Goal: Transaction & Acquisition: Book appointment/travel/reservation

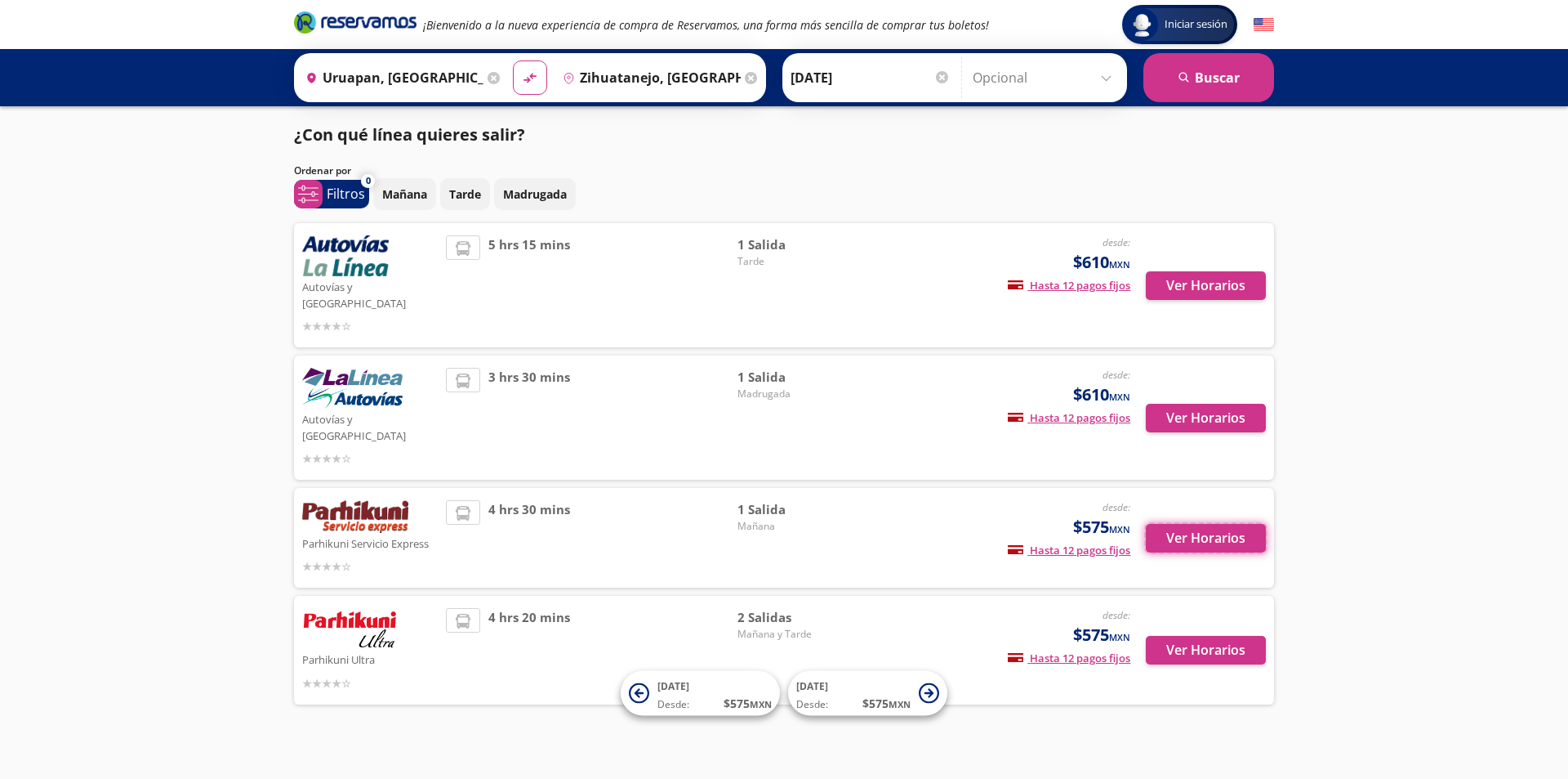
click at [1205, 524] on button "Ver Horarios" at bounding box center [1205, 538] width 120 height 29
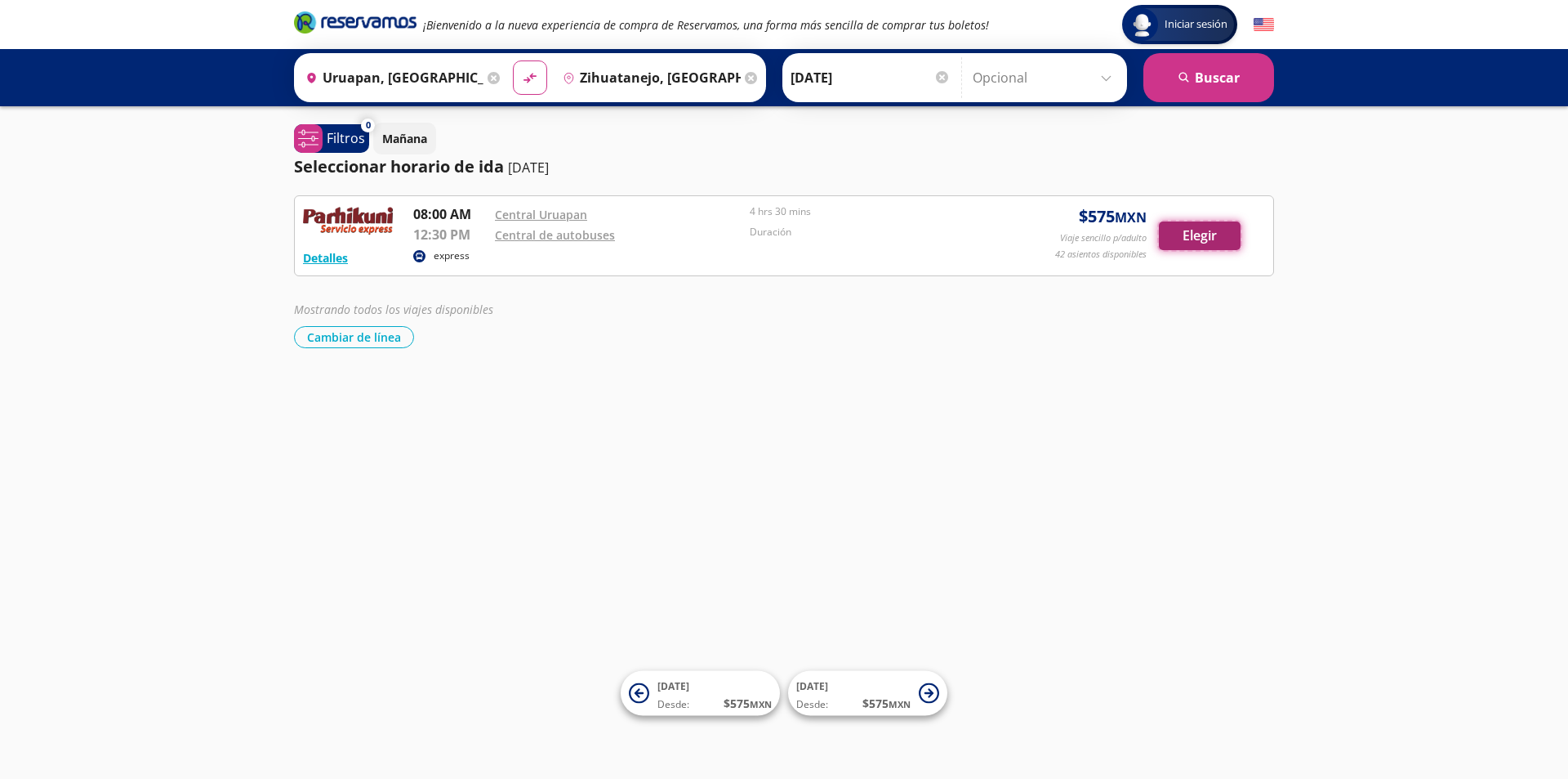
click at [1211, 239] on button "Elegir" at bounding box center [1199, 235] width 82 height 29
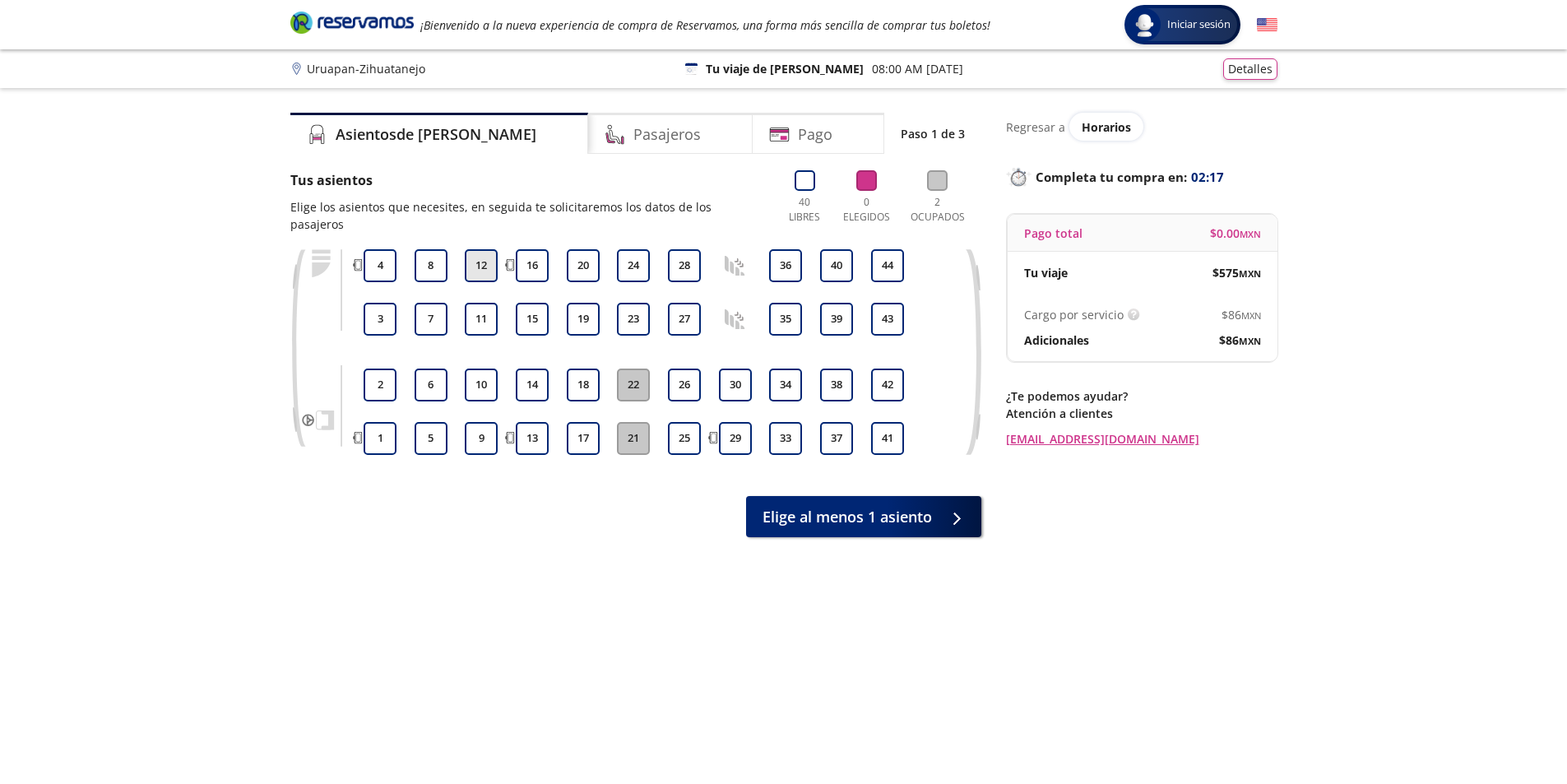
click at [484, 249] on button "12" at bounding box center [481, 265] width 33 height 33
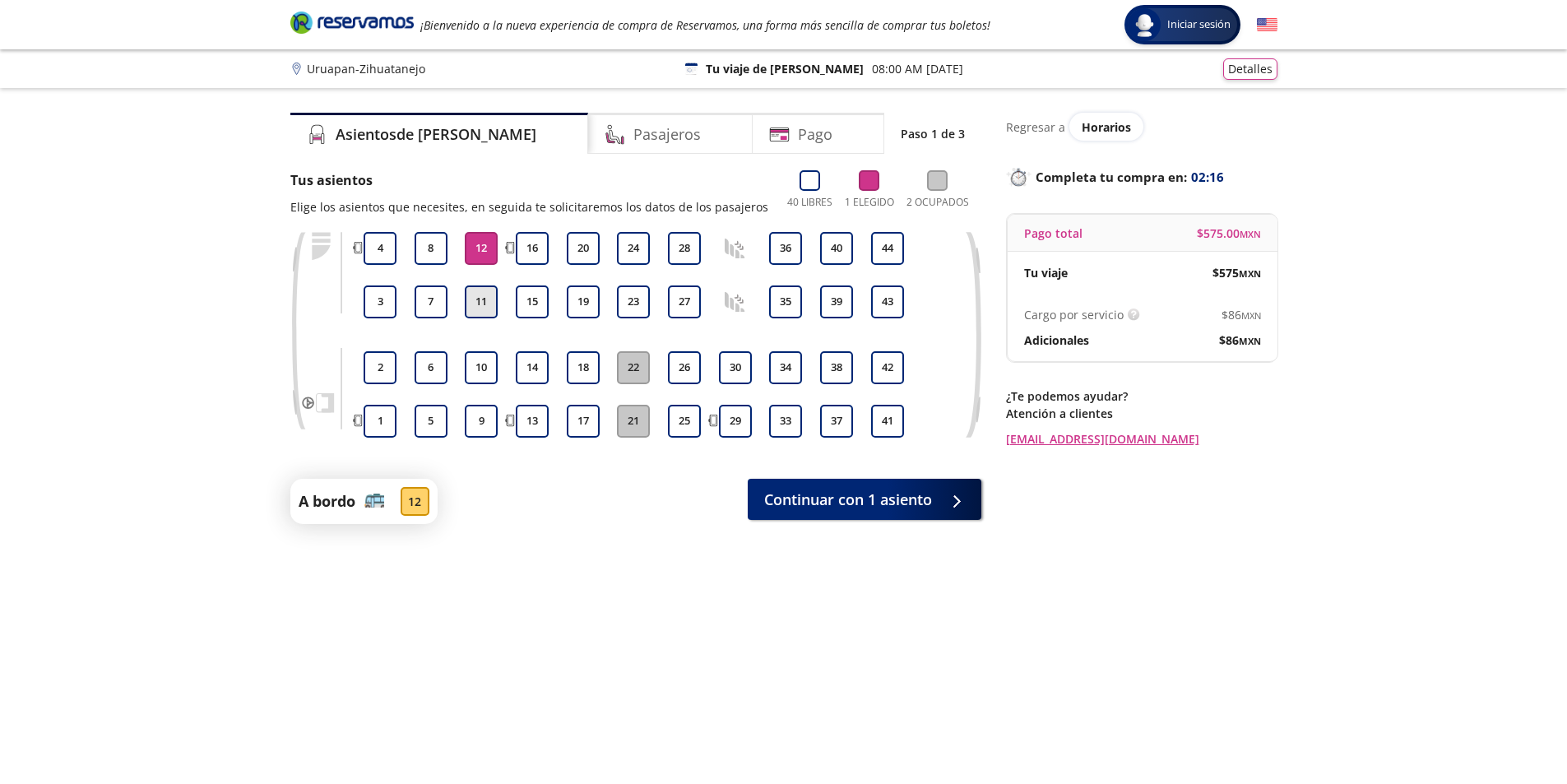
drag, startPoint x: 481, startPoint y: 302, endPoint x: 758, endPoint y: 581, distance: 393.2
click at [481, 302] on button "11" at bounding box center [481, 302] width 33 height 33
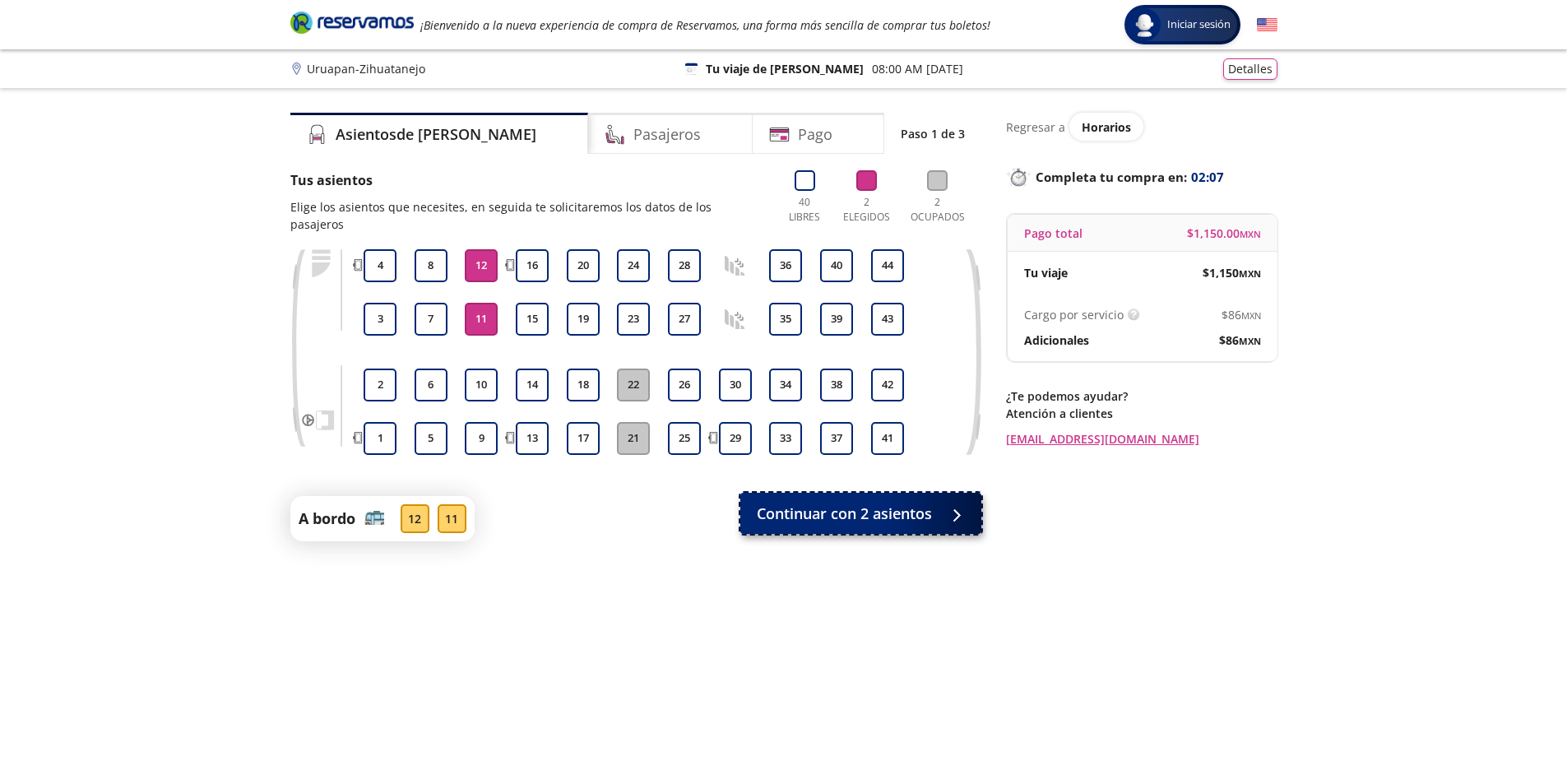
click at [912, 503] on span "Continuar con 2 asientos" at bounding box center [845, 514] width 175 height 22
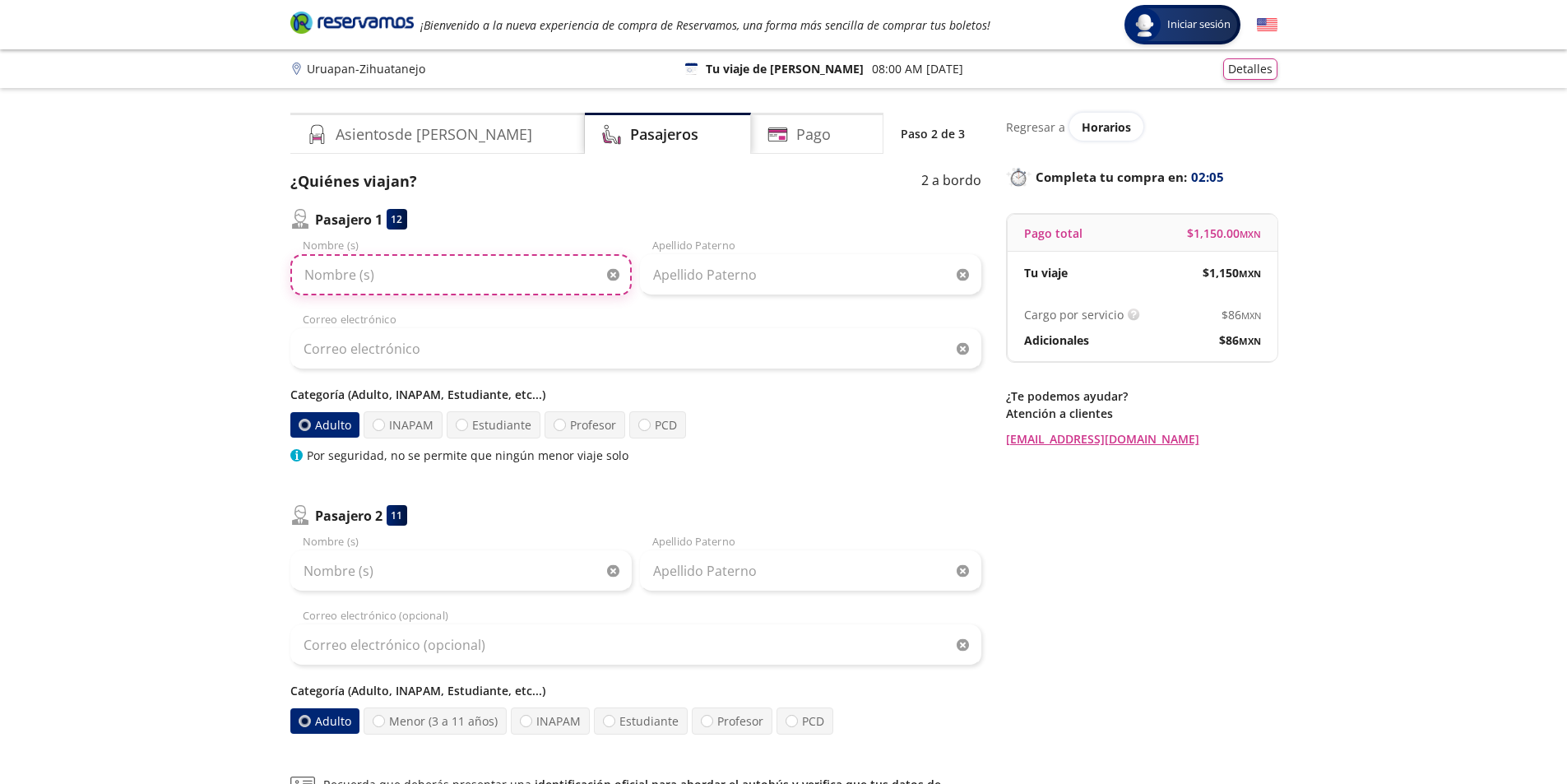
click at [391, 275] on input "Nombre (s)" at bounding box center [461, 274] width 342 height 41
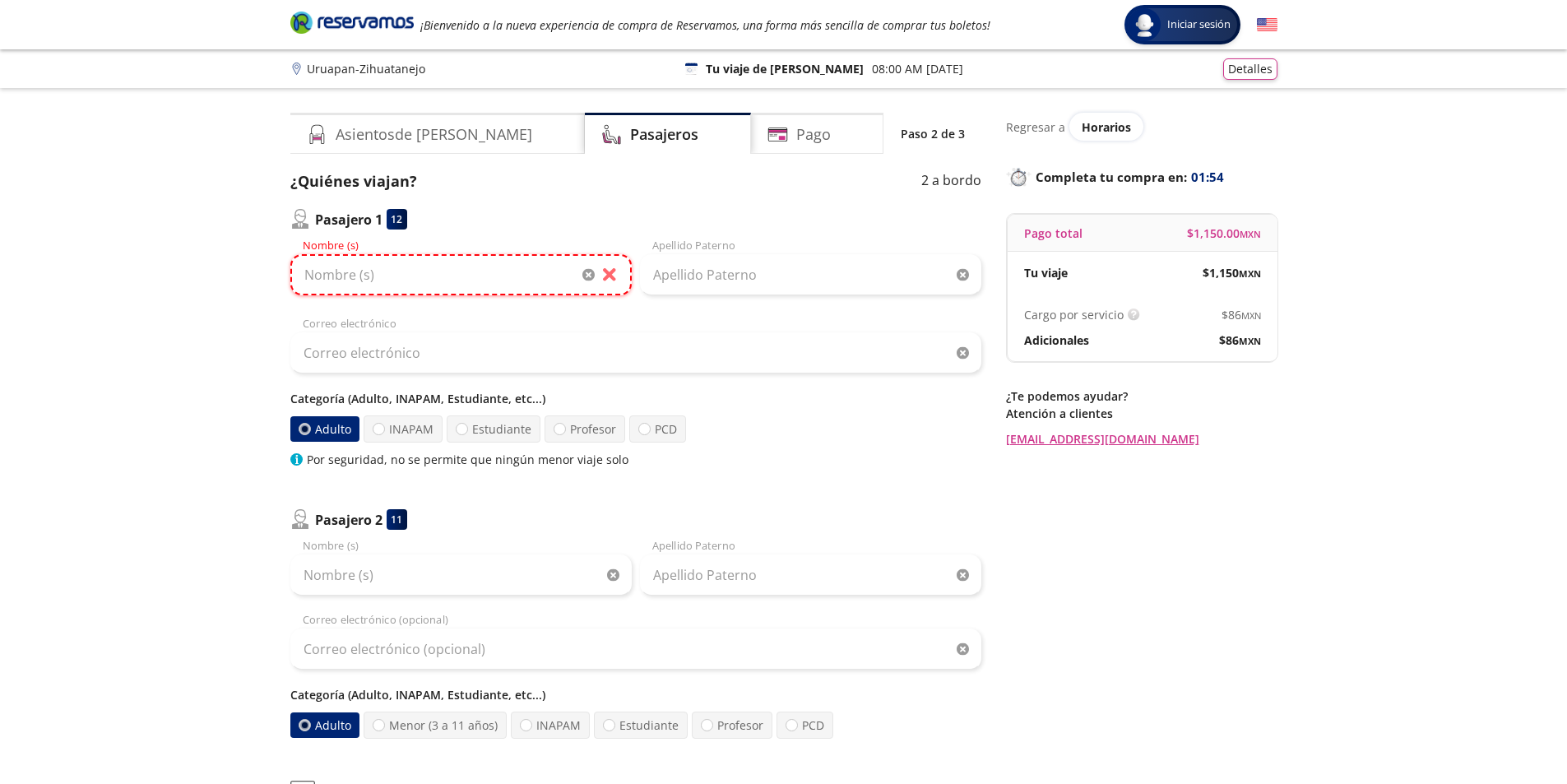
click at [375, 283] on input "Nombre (s)" at bounding box center [461, 274] width 342 height 41
paste input "Siriamiris Yuriria Calderón Avila"
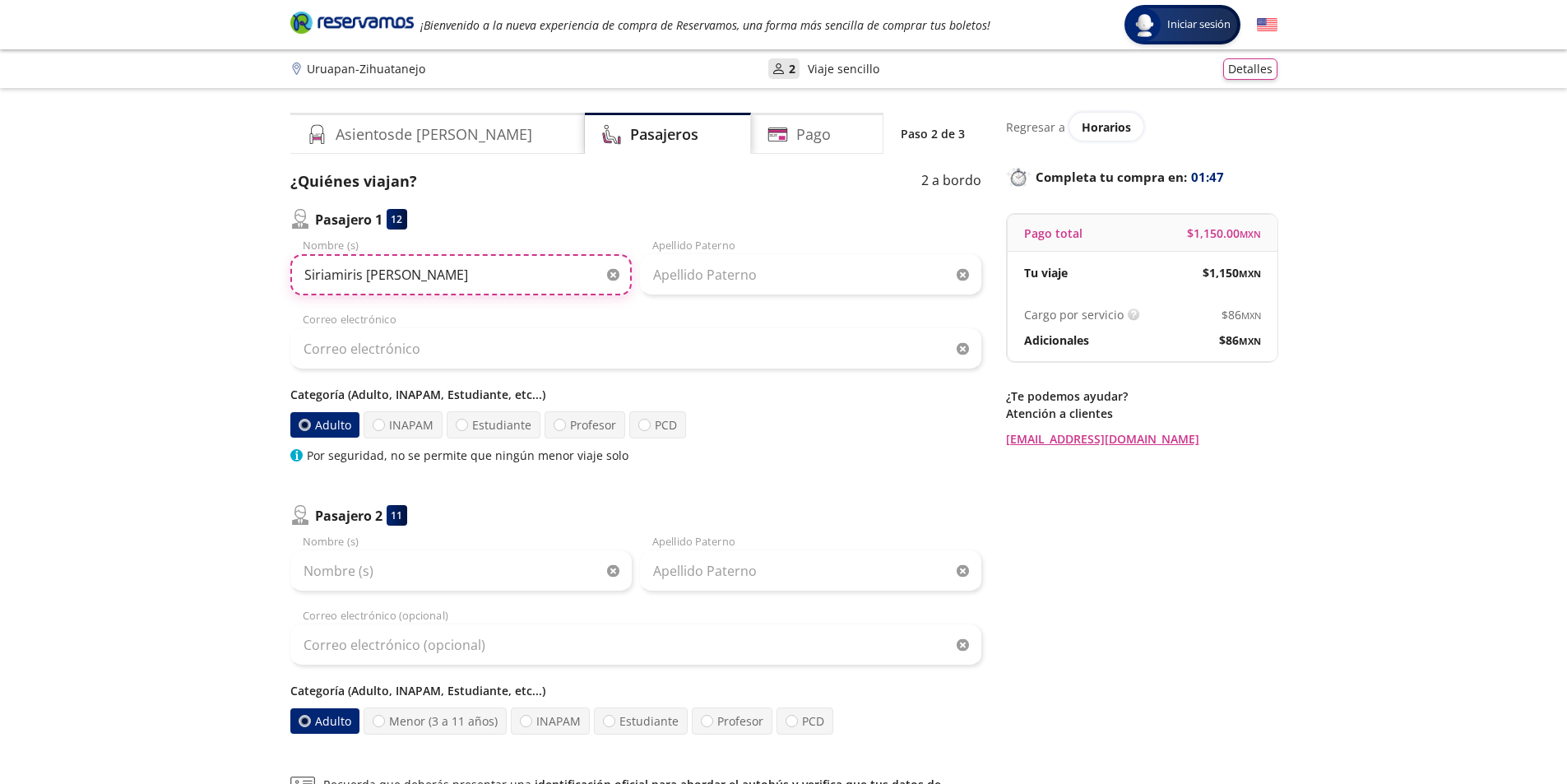
drag, startPoint x: 502, startPoint y: 276, endPoint x: 407, endPoint y: 272, distance: 95.1
click at [407, 272] on input "Siriamiris Yuriria Calderón Avila" at bounding box center [461, 274] width 342 height 41
type input "Siriamiris Yuriria"
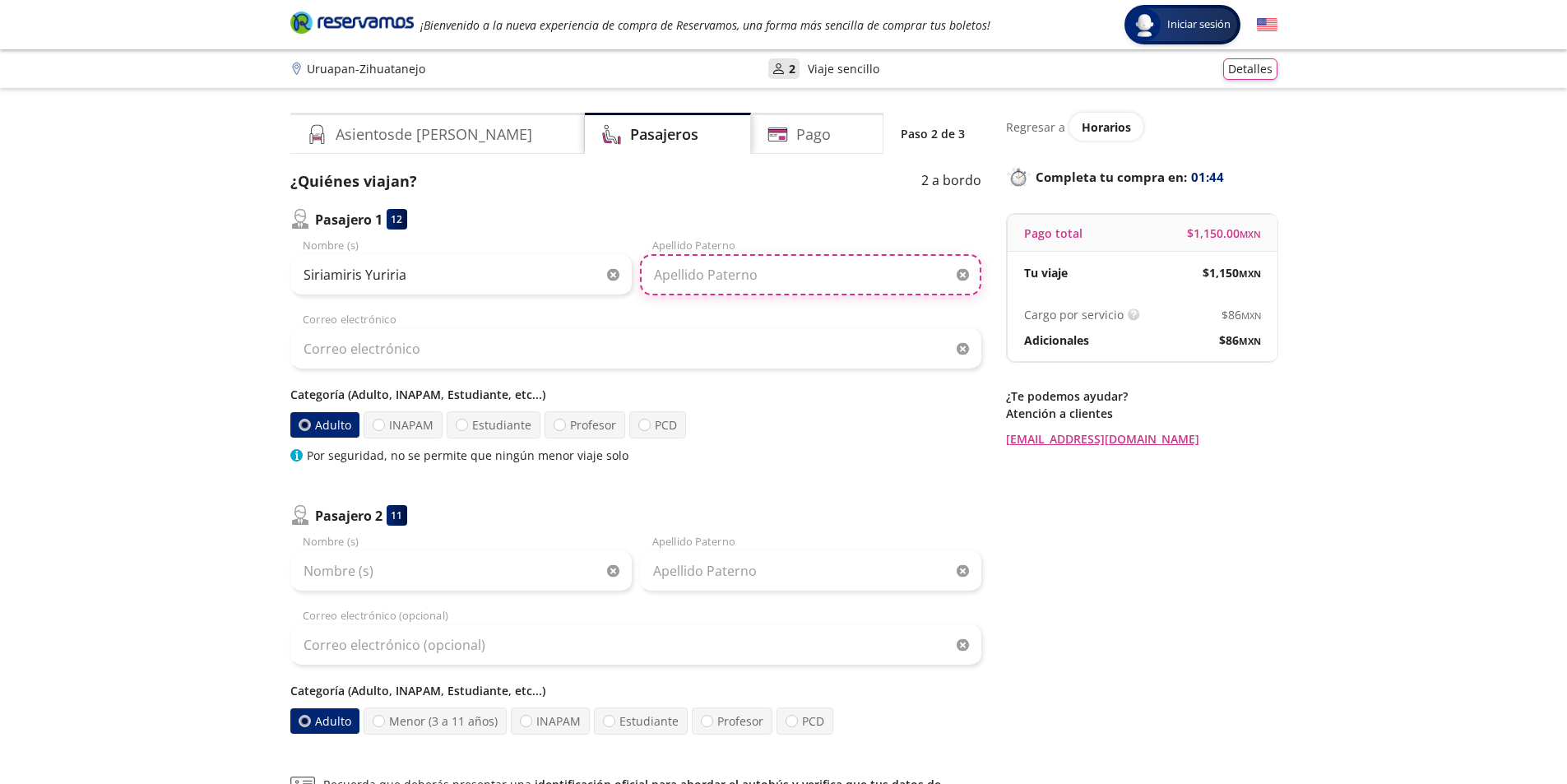
click at [711, 278] on input "Apellido Paterno" at bounding box center [811, 274] width 342 height 41
paste input "Calderón Avila"
type input "Calderón Avila"
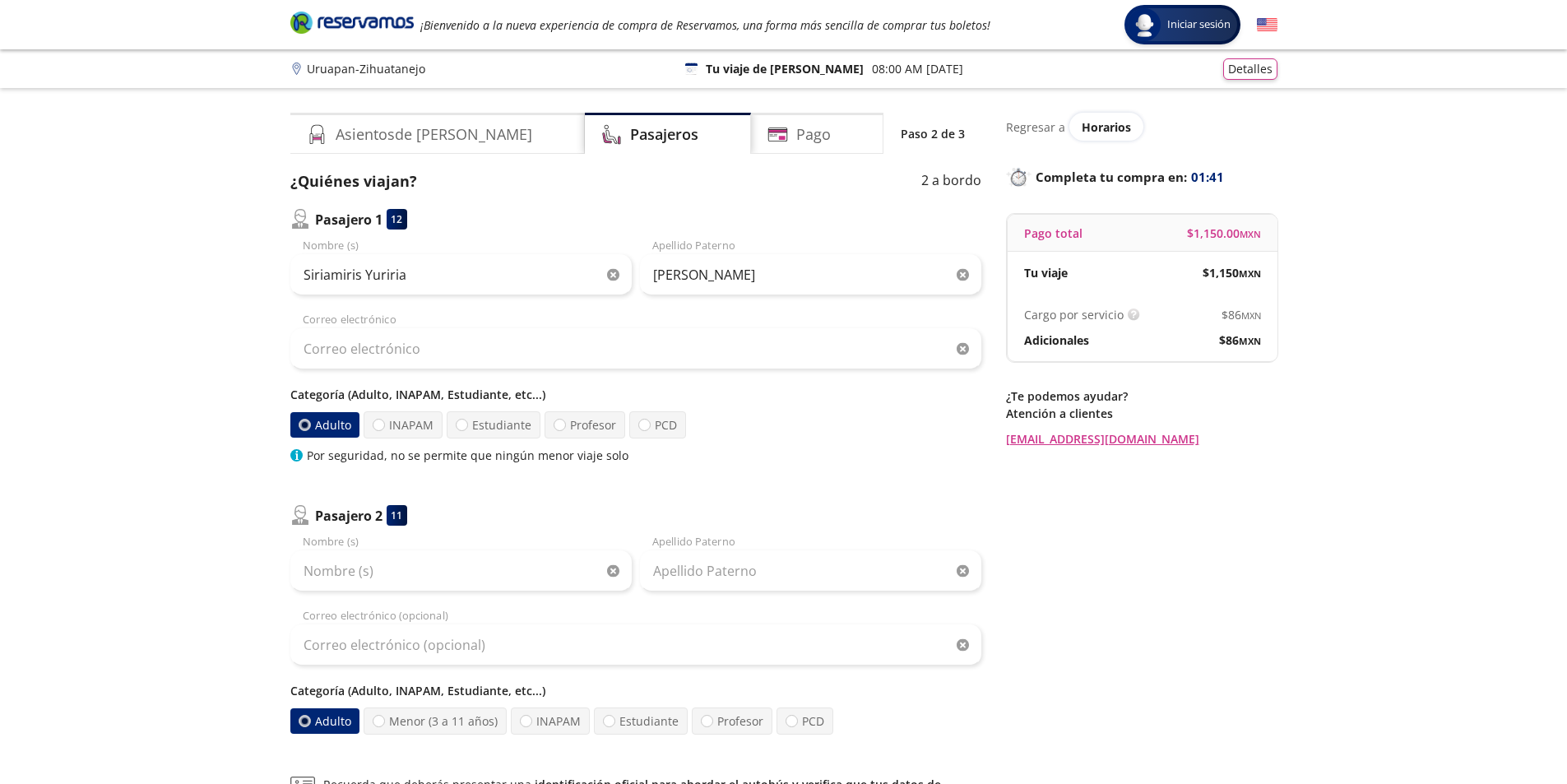
click at [1490, 340] on div "Group 9 Created with Sketch. Datos para la compra Uruapan - Zihuatanejo Iniciar…" at bounding box center [784, 516] width 1567 height 1033
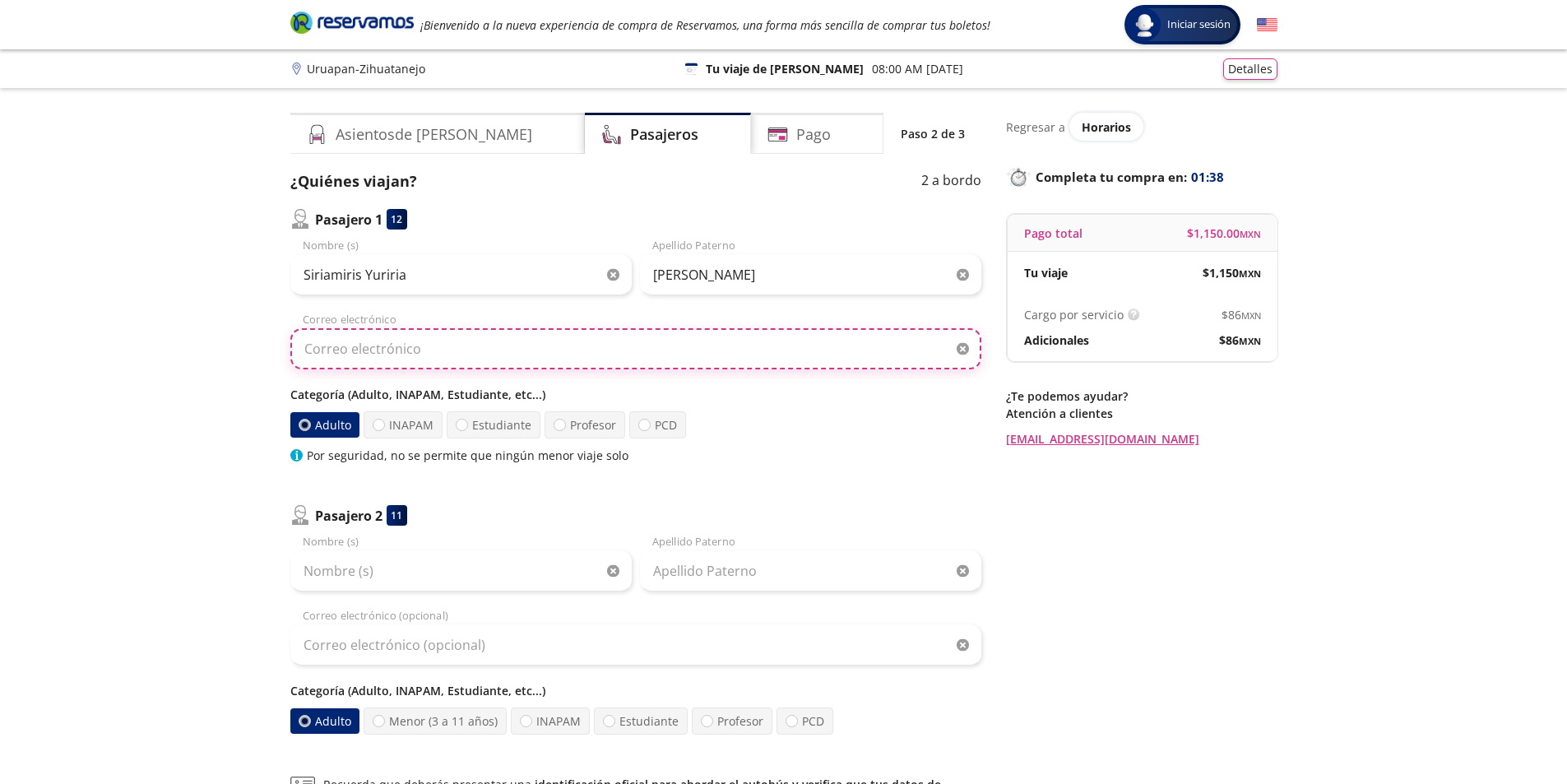
click at [416, 349] on input "Correo electrónico" at bounding box center [636, 348] width 691 height 41
type input "korykalderon@outlook.es"
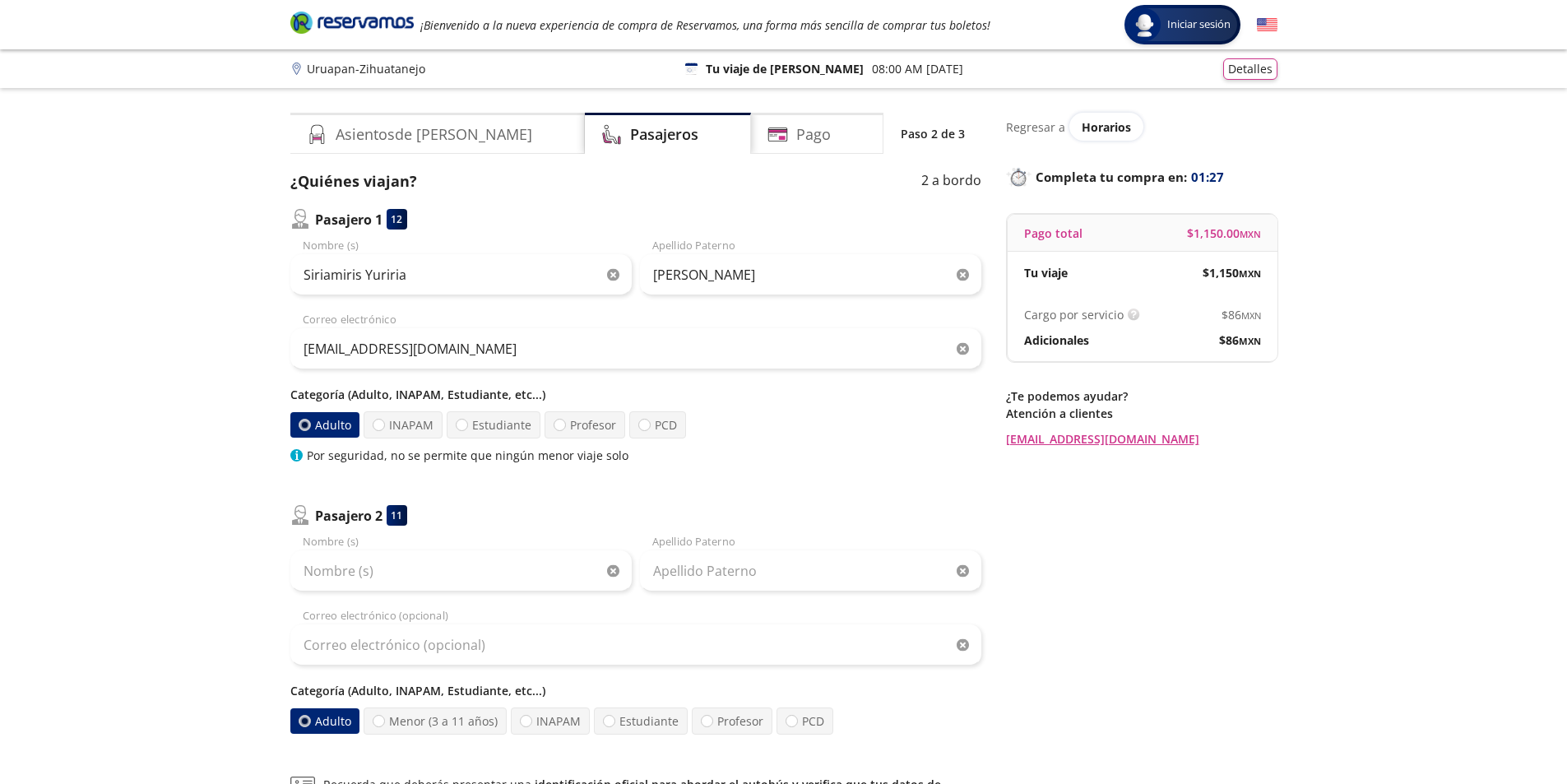
click at [1193, 574] on div "Regresar a Horarios Completa tu compra en : 01:27 Pago total $ 1,150.00 MXN Tu …" at bounding box center [1142, 520] width 272 height 814
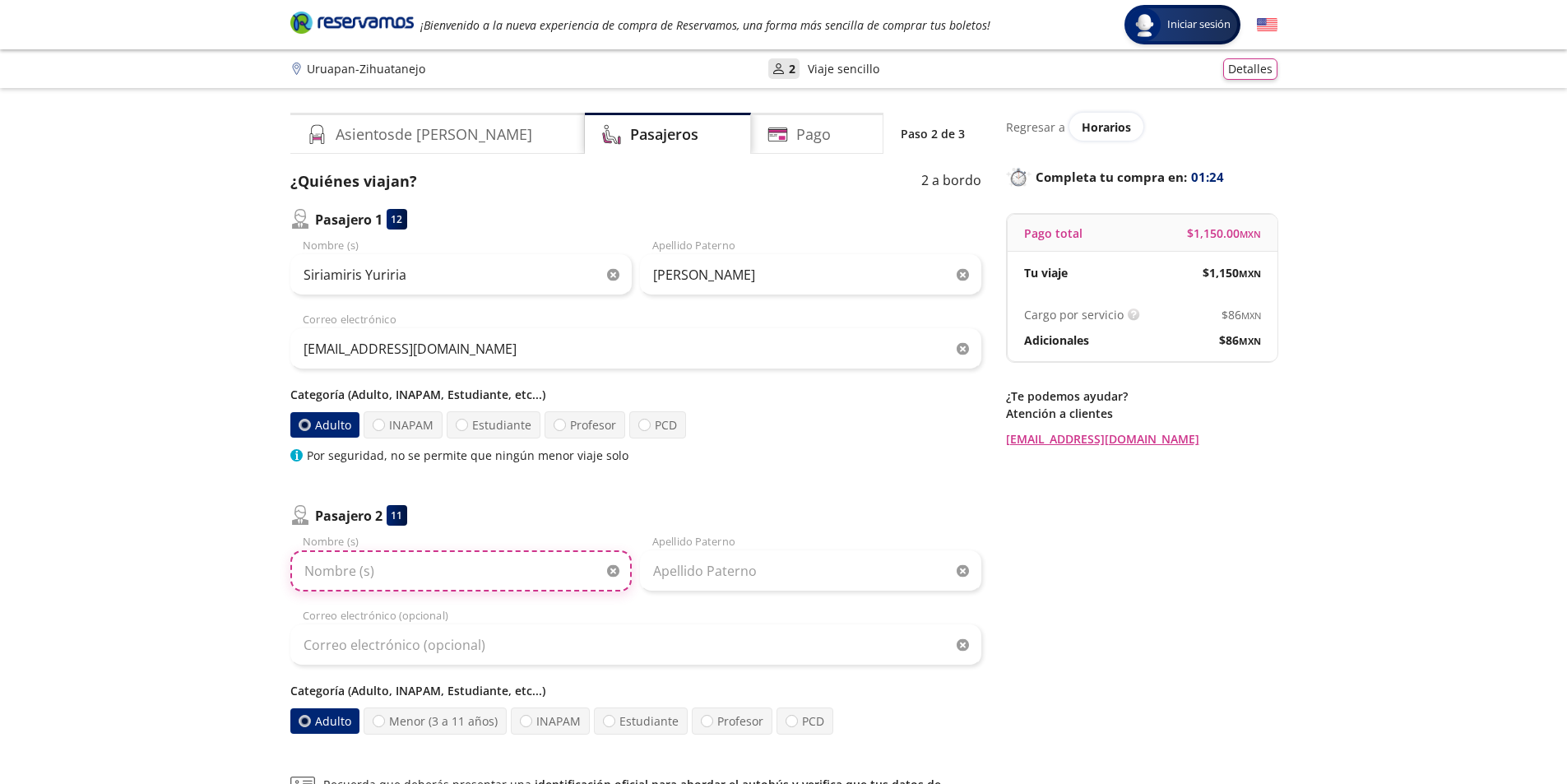
click at [374, 575] on input "Nombre (s)" at bounding box center [461, 571] width 342 height 41
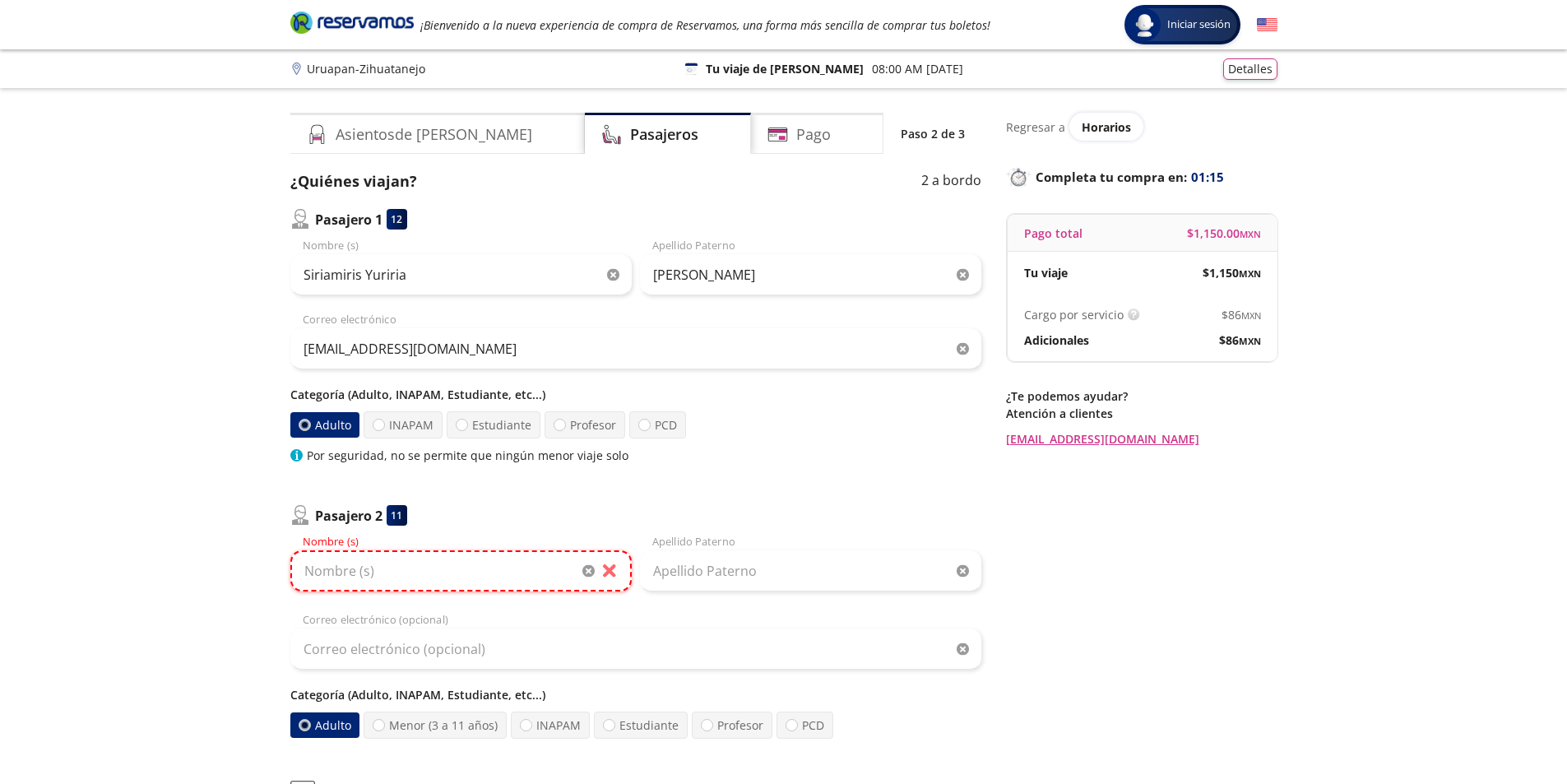
click at [328, 572] on input "Nombre (s)" at bounding box center [461, 571] width 342 height 41
paste input "Marco Antonio Castillo Moran"
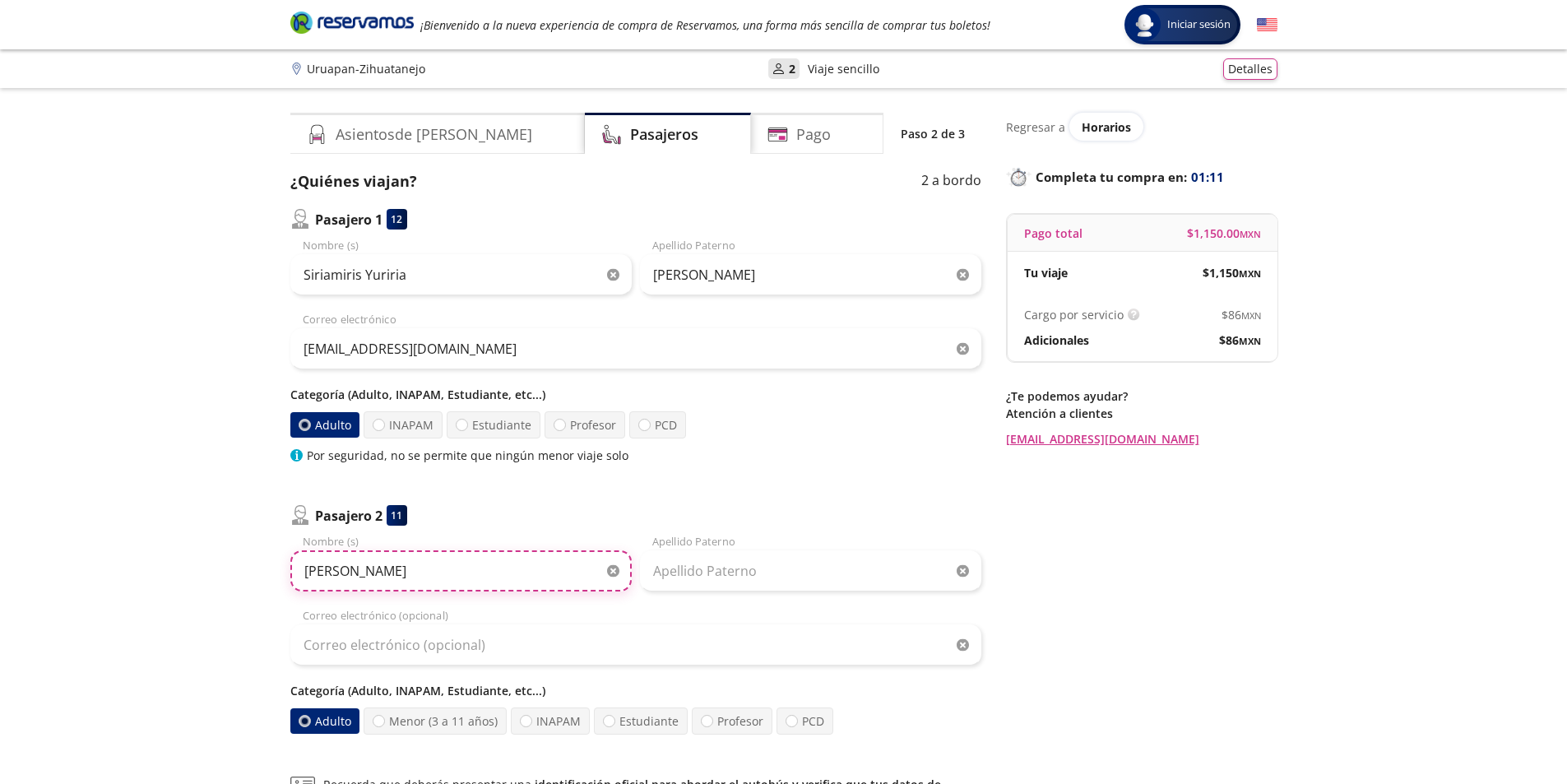
drag, startPoint x: 483, startPoint y: 572, endPoint x: 401, endPoint y: 571, distance: 82.0
click at [401, 571] on input "Marco Antonio Castillo Moran" at bounding box center [461, 571] width 342 height 41
type input "Marco Antonio"
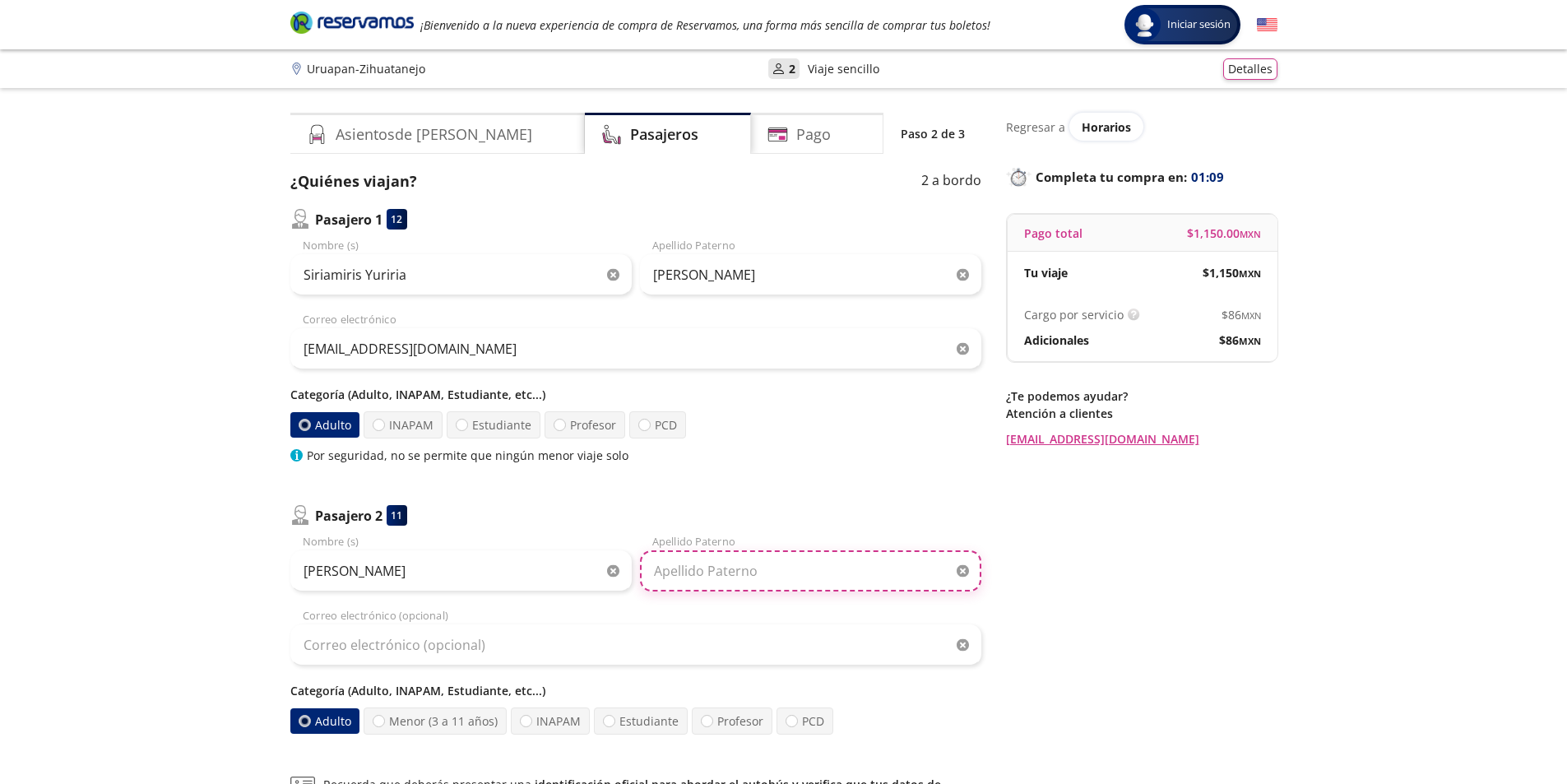
click at [676, 567] on input "Apellido Paterno" at bounding box center [811, 571] width 342 height 41
paste input "Castillo Moran"
type input "Castillo Moran"
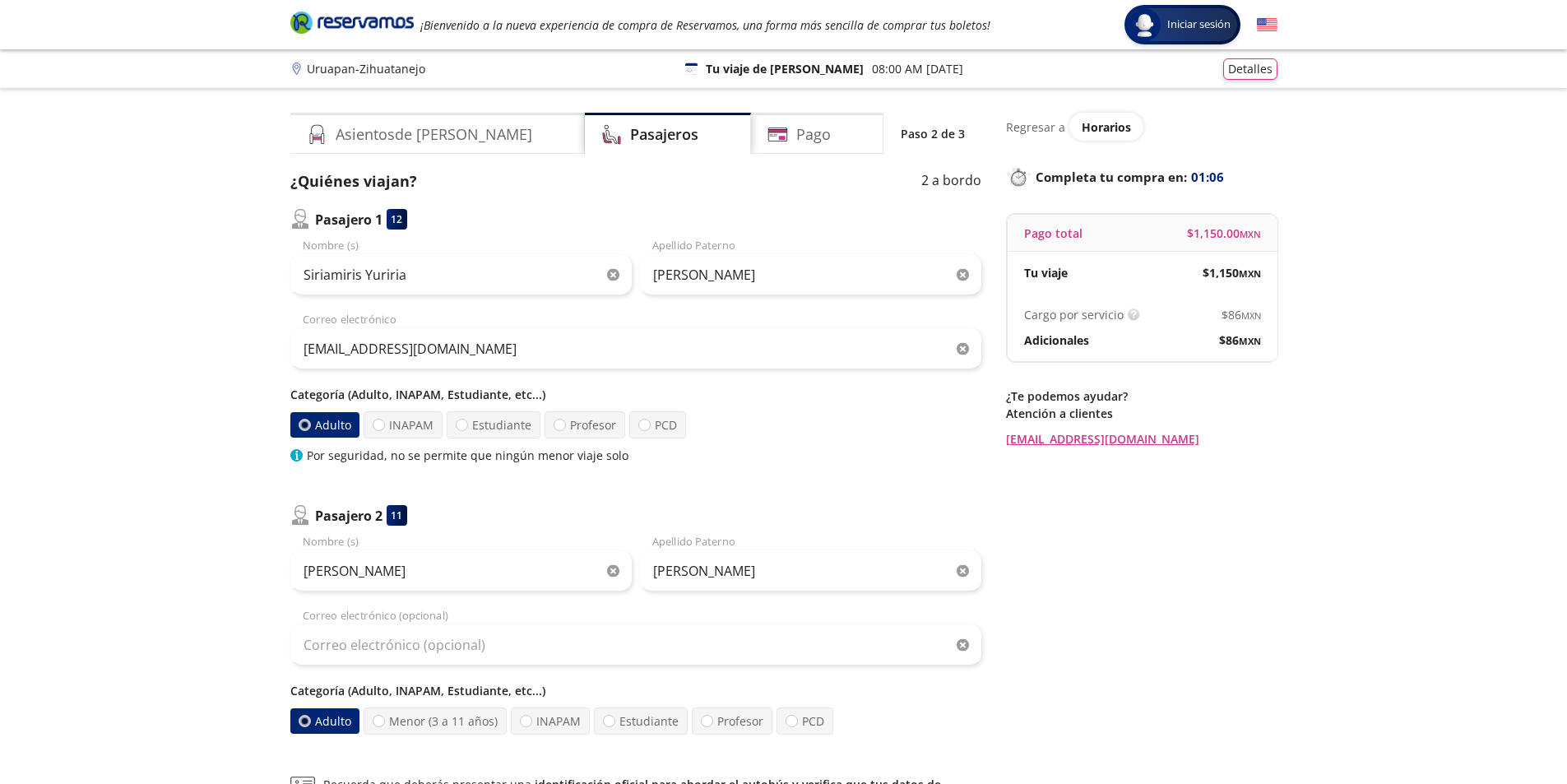
drag, startPoint x: 1184, startPoint y: 563, endPoint x: 993, endPoint y: 432, distance: 231.6
click at [1185, 562] on div "Regresar a Horarios Completa tu compra en : 01:06 Pago total $ 1,150.00 MXN Tu …" at bounding box center [1142, 520] width 272 height 814
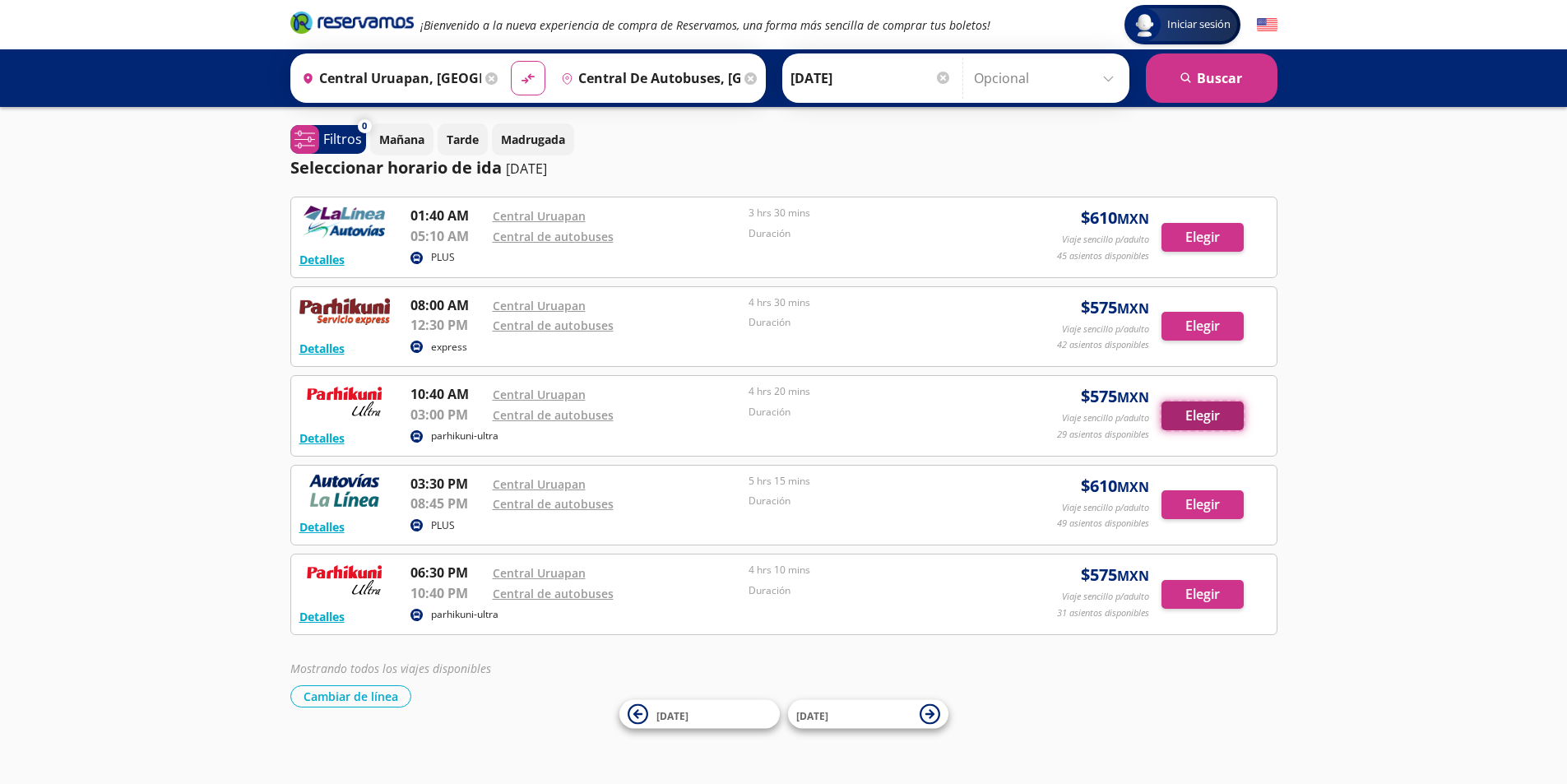
click at [1186, 419] on button "Elegir" at bounding box center [1202, 415] width 82 height 29
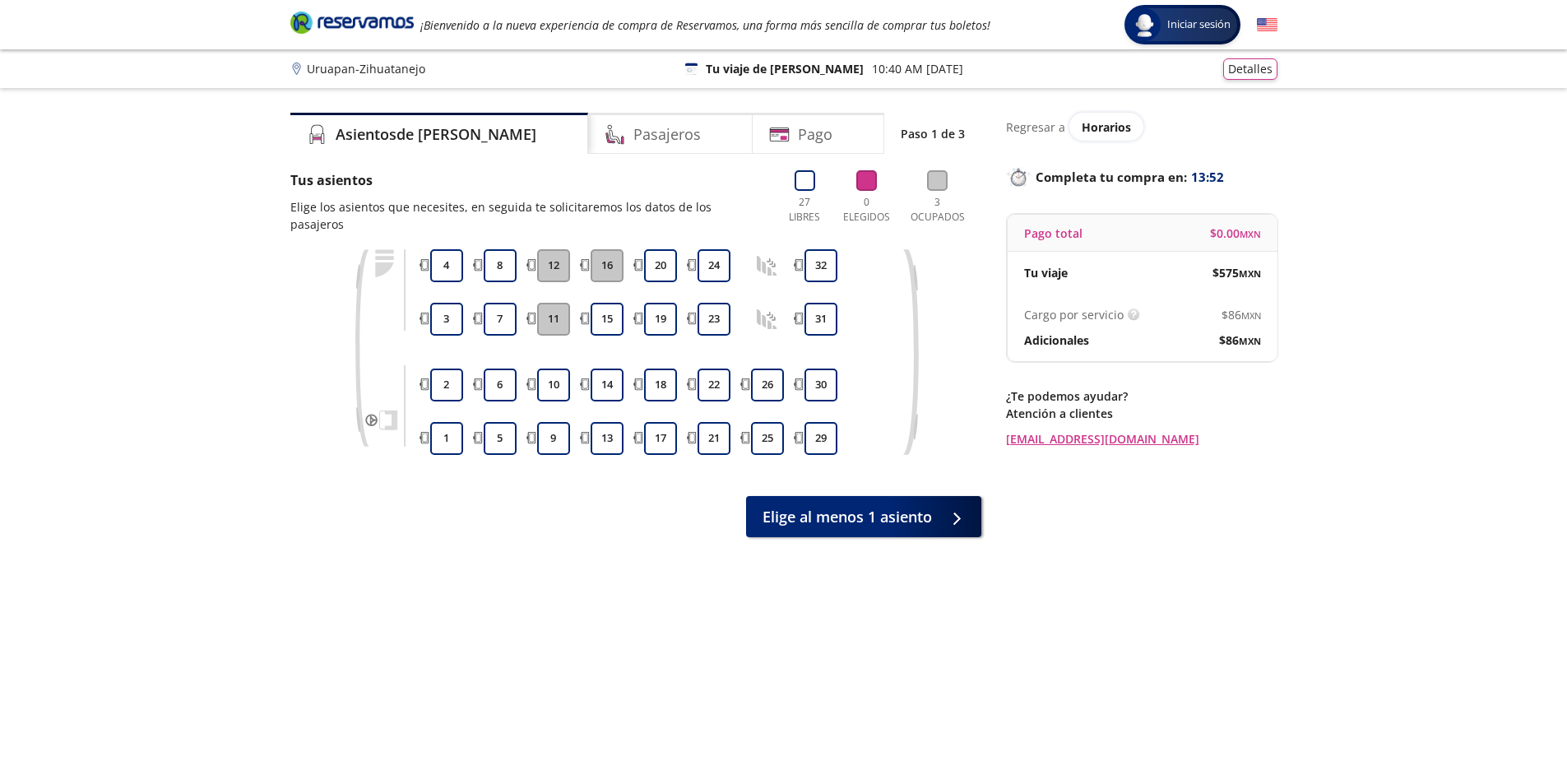
click at [560, 249] on button "12" at bounding box center [553, 265] width 33 height 33
click at [549, 302] on button "11" at bounding box center [553, 319] width 33 height 33
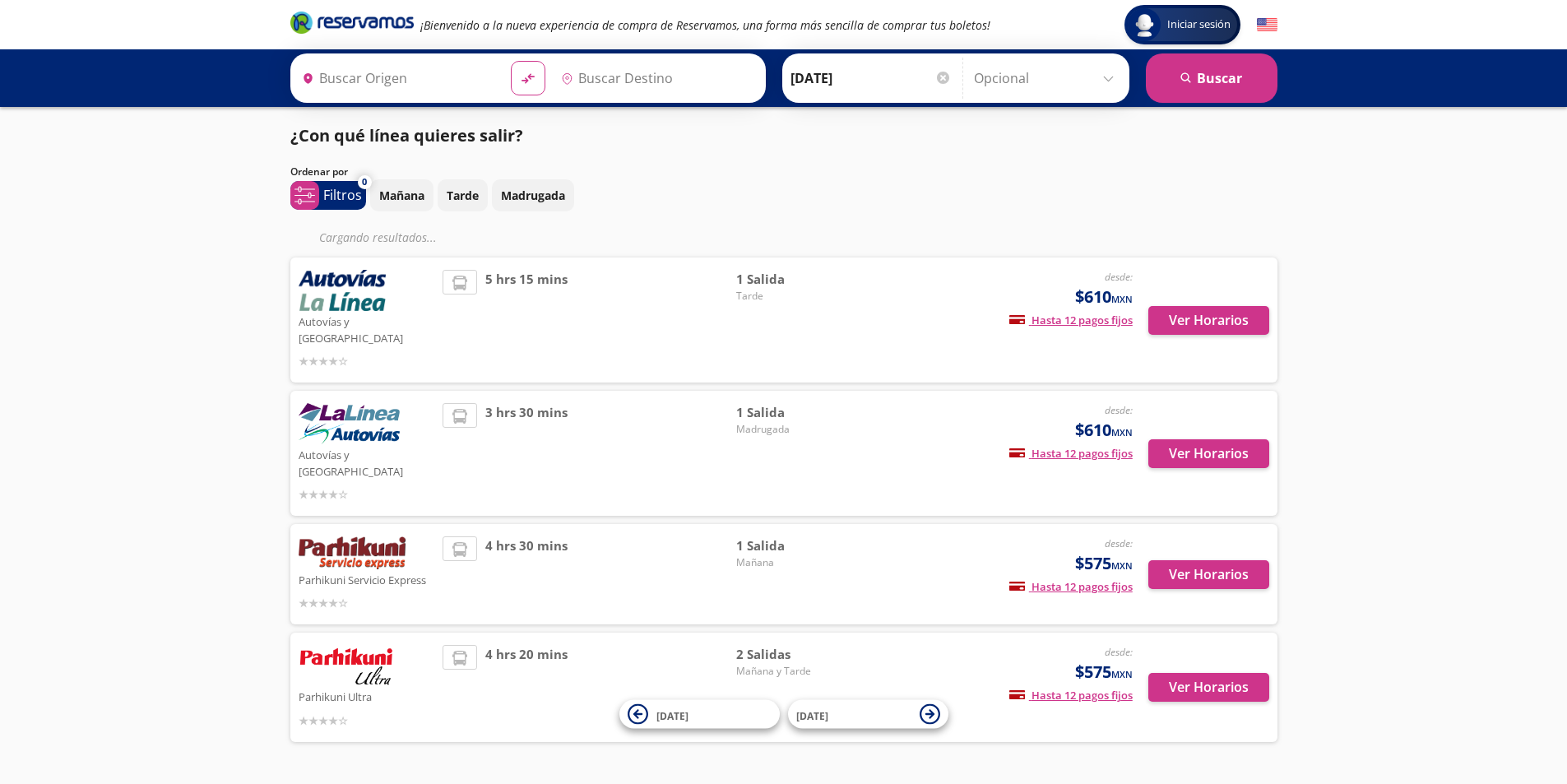
type input "Uruapan, [GEOGRAPHIC_DATA]"
type input "Zihuatanejo, [GEOGRAPHIC_DATA]"
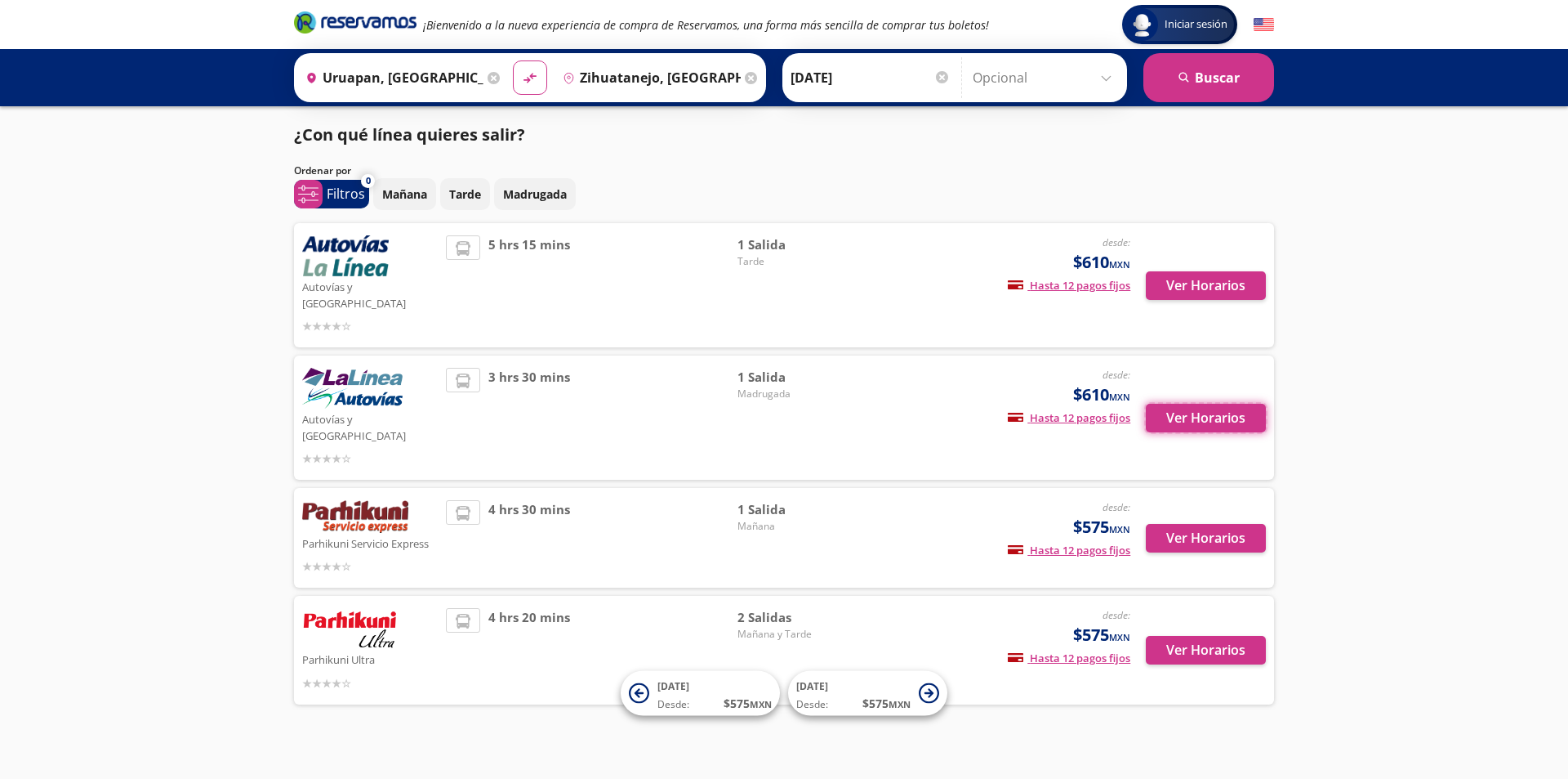
click at [1220, 403] on button "Ver Horarios" at bounding box center [1205, 418] width 120 height 29
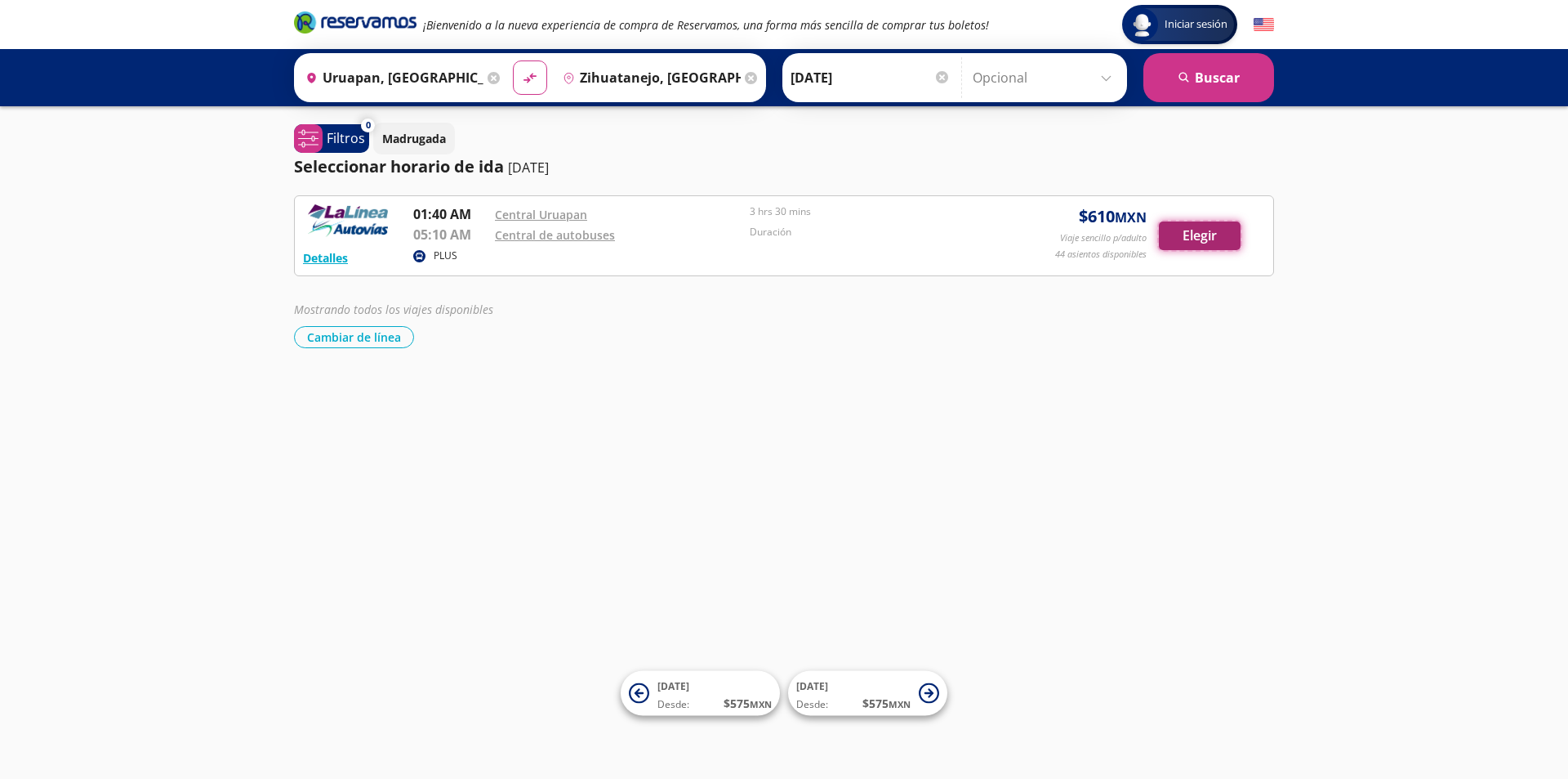
click at [1188, 237] on button "Elegir" at bounding box center [1199, 235] width 82 height 29
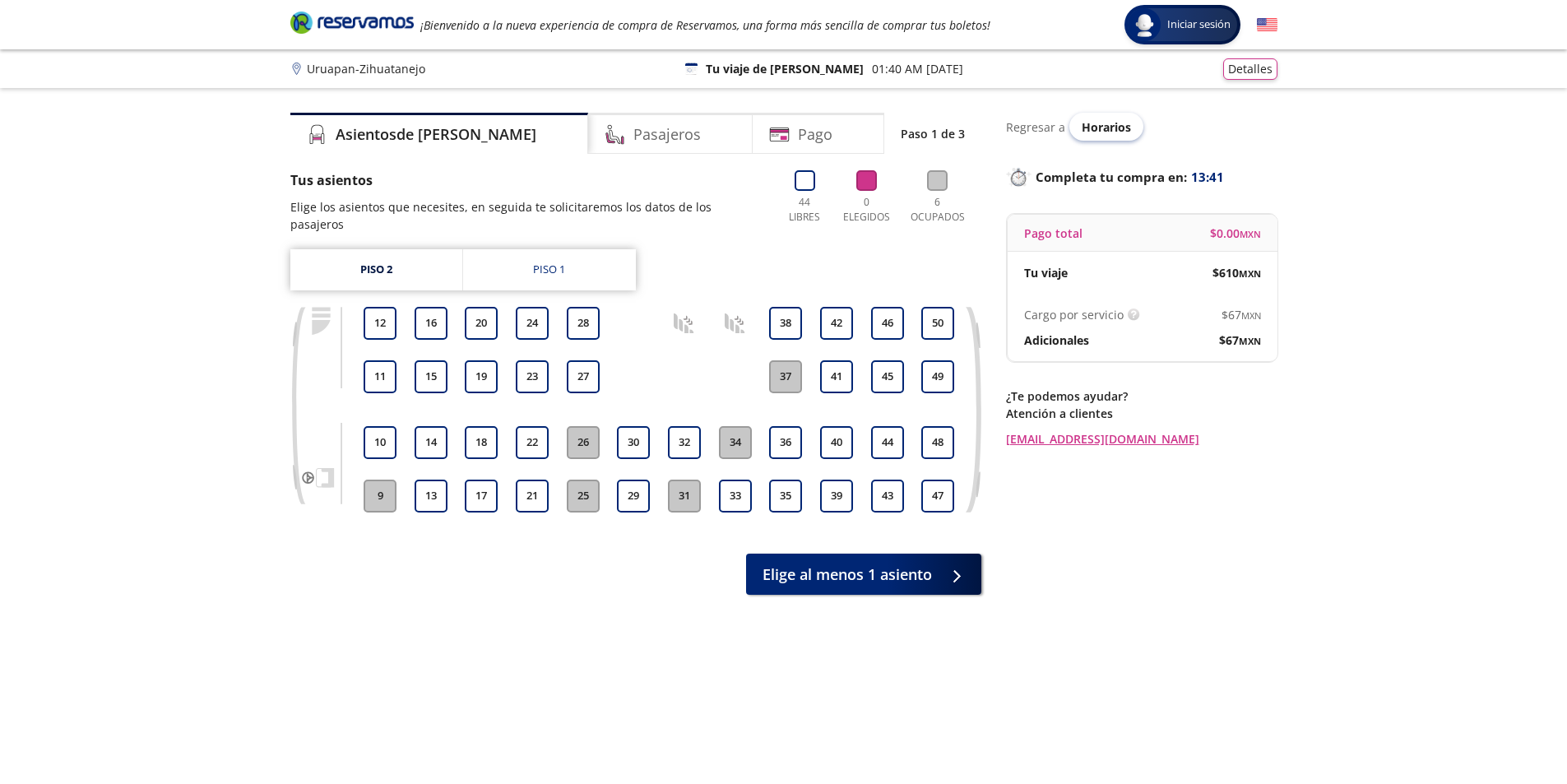
click at [1118, 120] on span "Horarios" at bounding box center [1106, 127] width 49 height 15
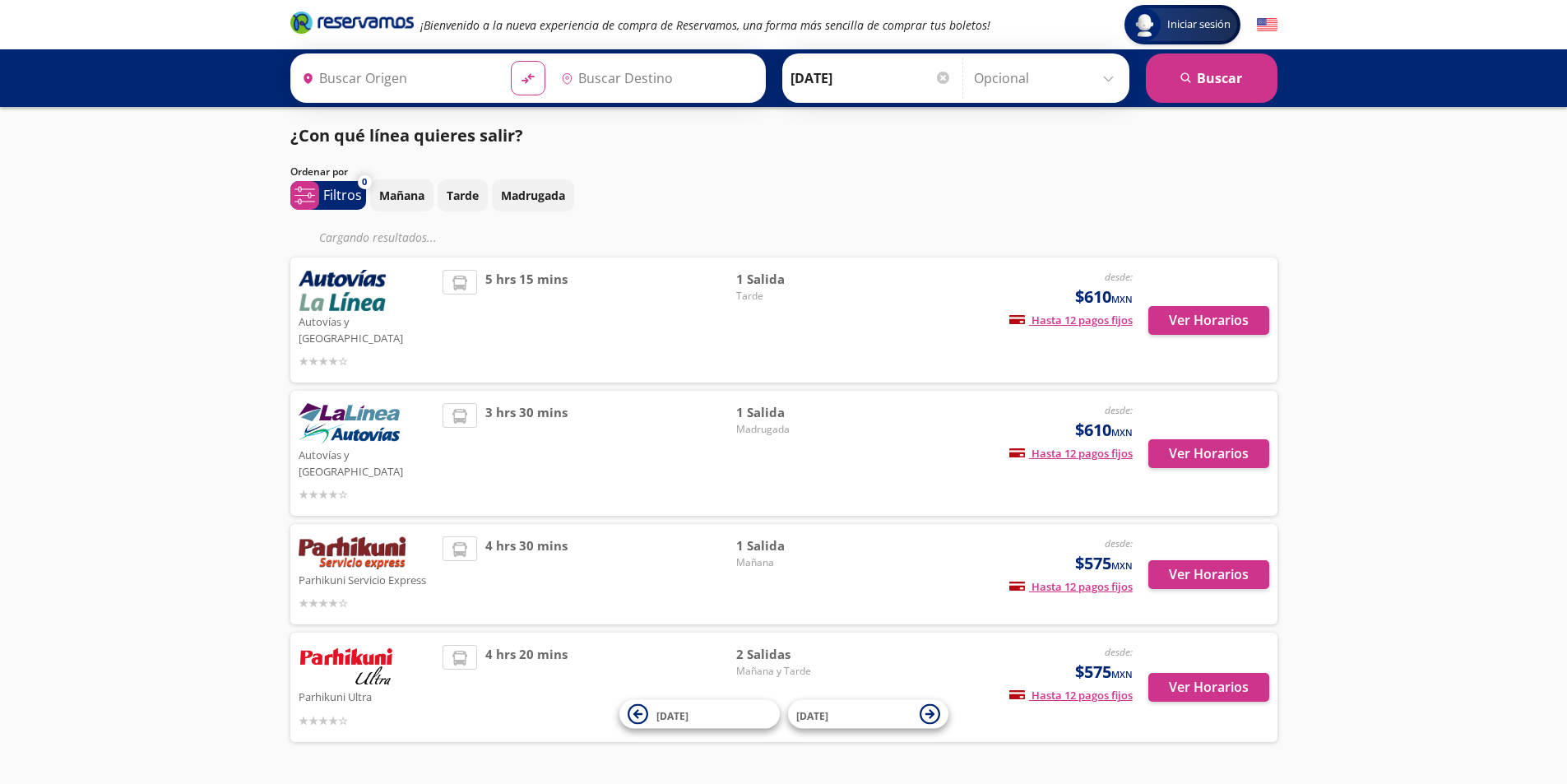
type input "Uruapan, [GEOGRAPHIC_DATA]"
type input "Zihuatanejo, [GEOGRAPHIC_DATA]"
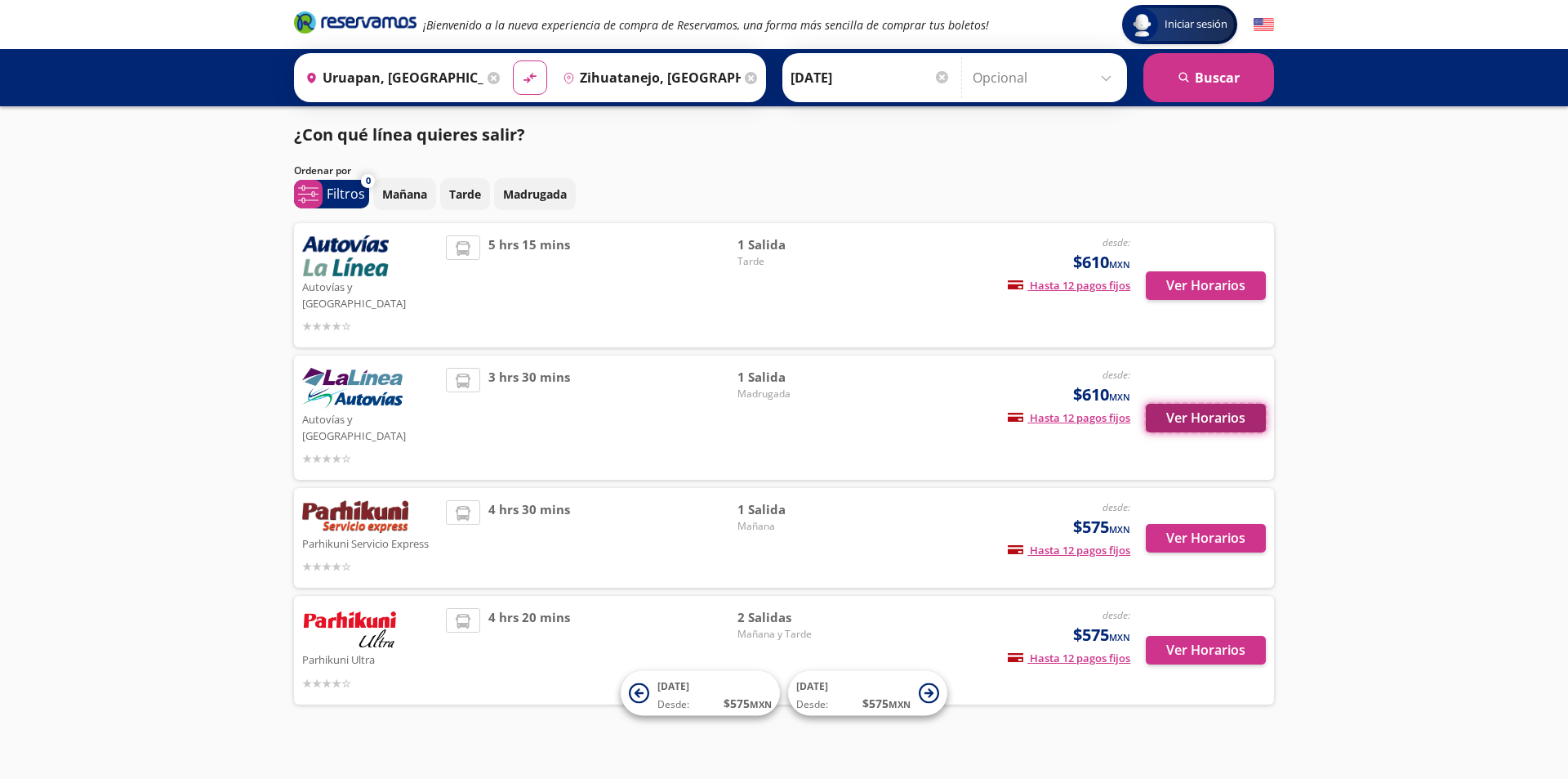
click at [1196, 403] on button "Ver Horarios" at bounding box center [1205, 418] width 120 height 29
click at [1196, 524] on button "Ver Horarios" at bounding box center [1205, 538] width 120 height 29
click at [1205, 636] on button "Ver Horarios" at bounding box center [1205, 650] width 120 height 29
click at [1180, 524] on button "Ver Horarios" at bounding box center [1205, 538] width 120 height 29
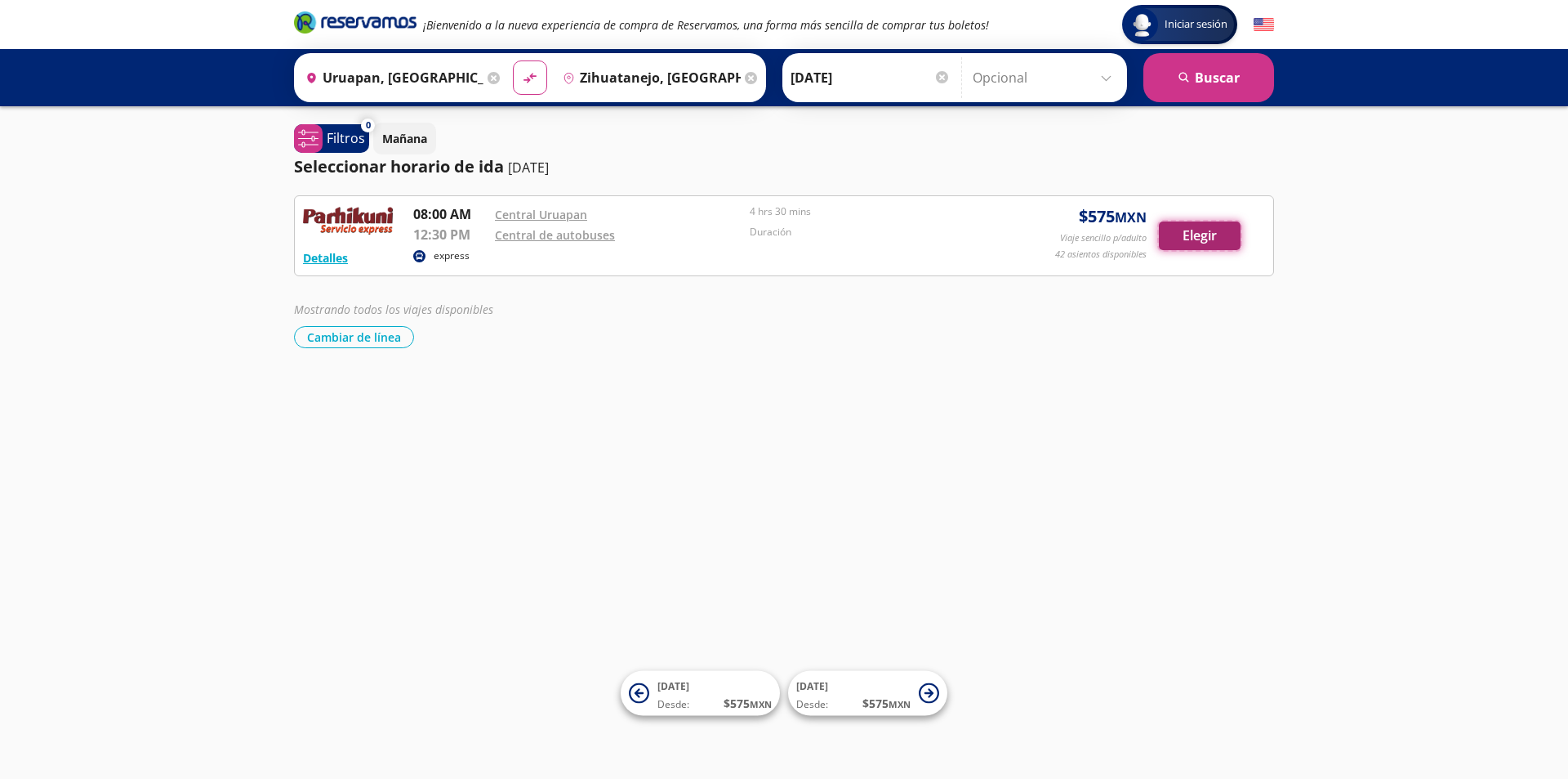
click at [1191, 228] on button "Elegir" at bounding box center [1199, 235] width 82 height 29
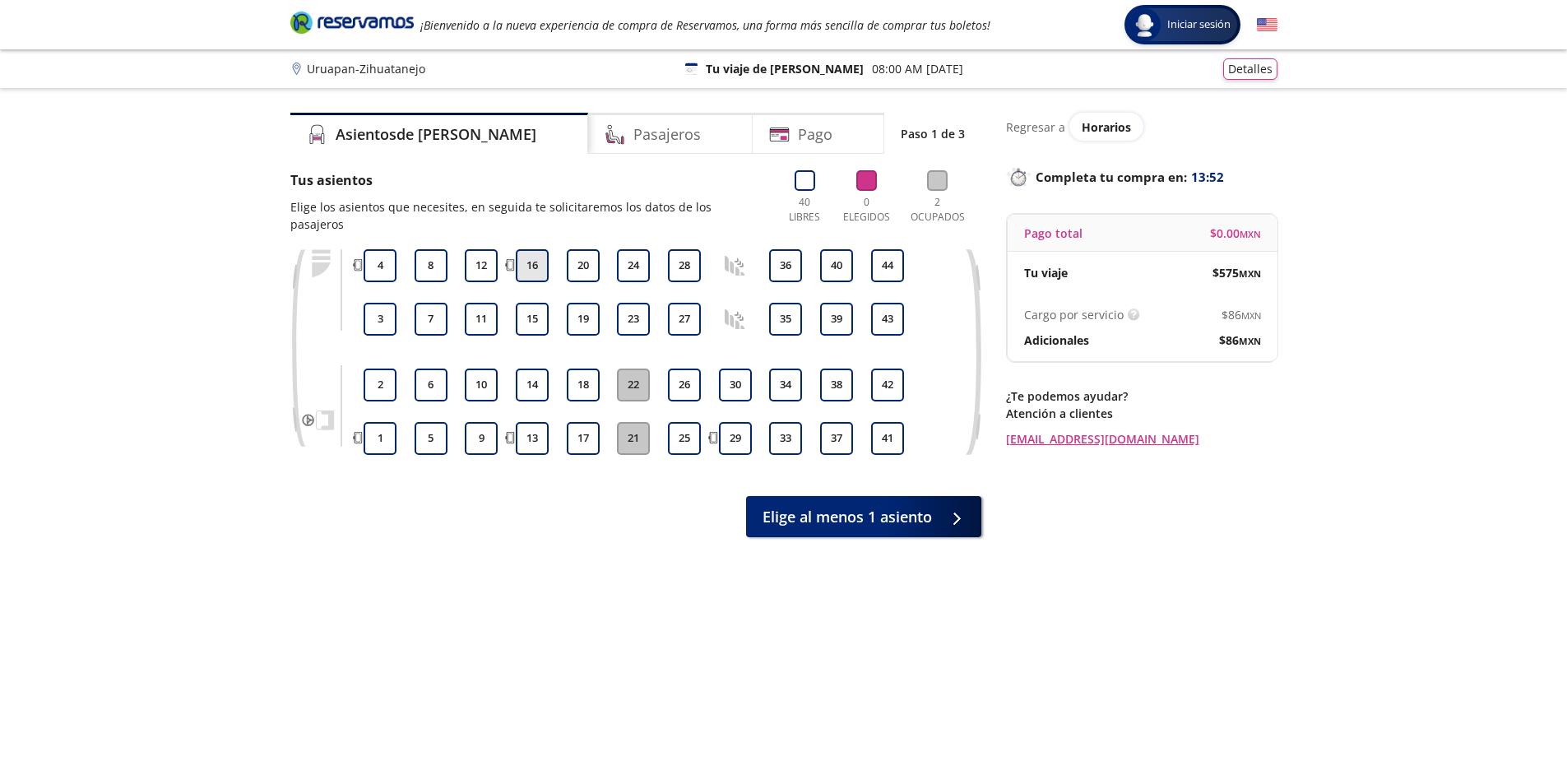
click at [538, 252] on button "16" at bounding box center [532, 265] width 33 height 33
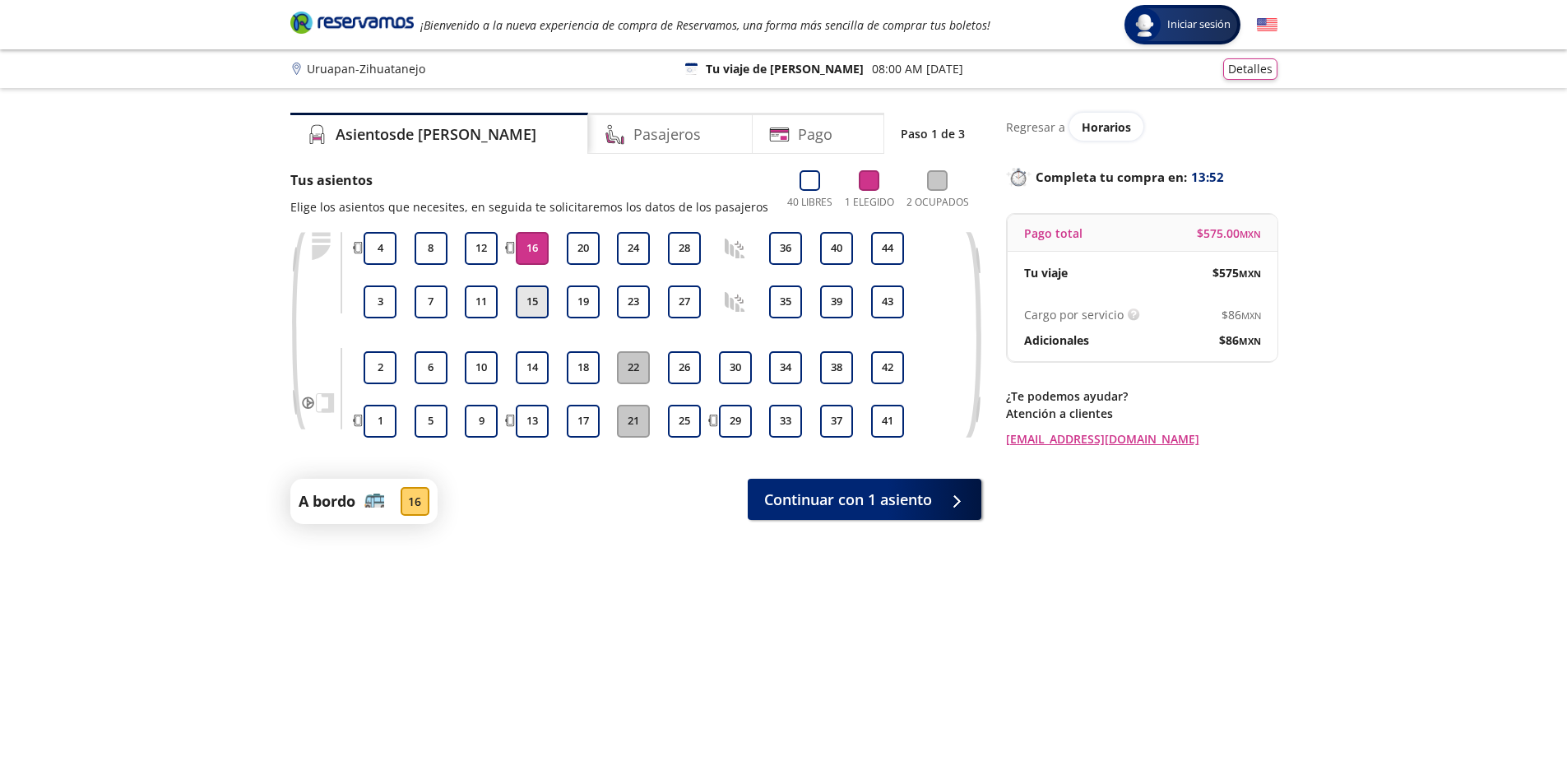
click at [530, 300] on button "15" at bounding box center [532, 302] width 33 height 33
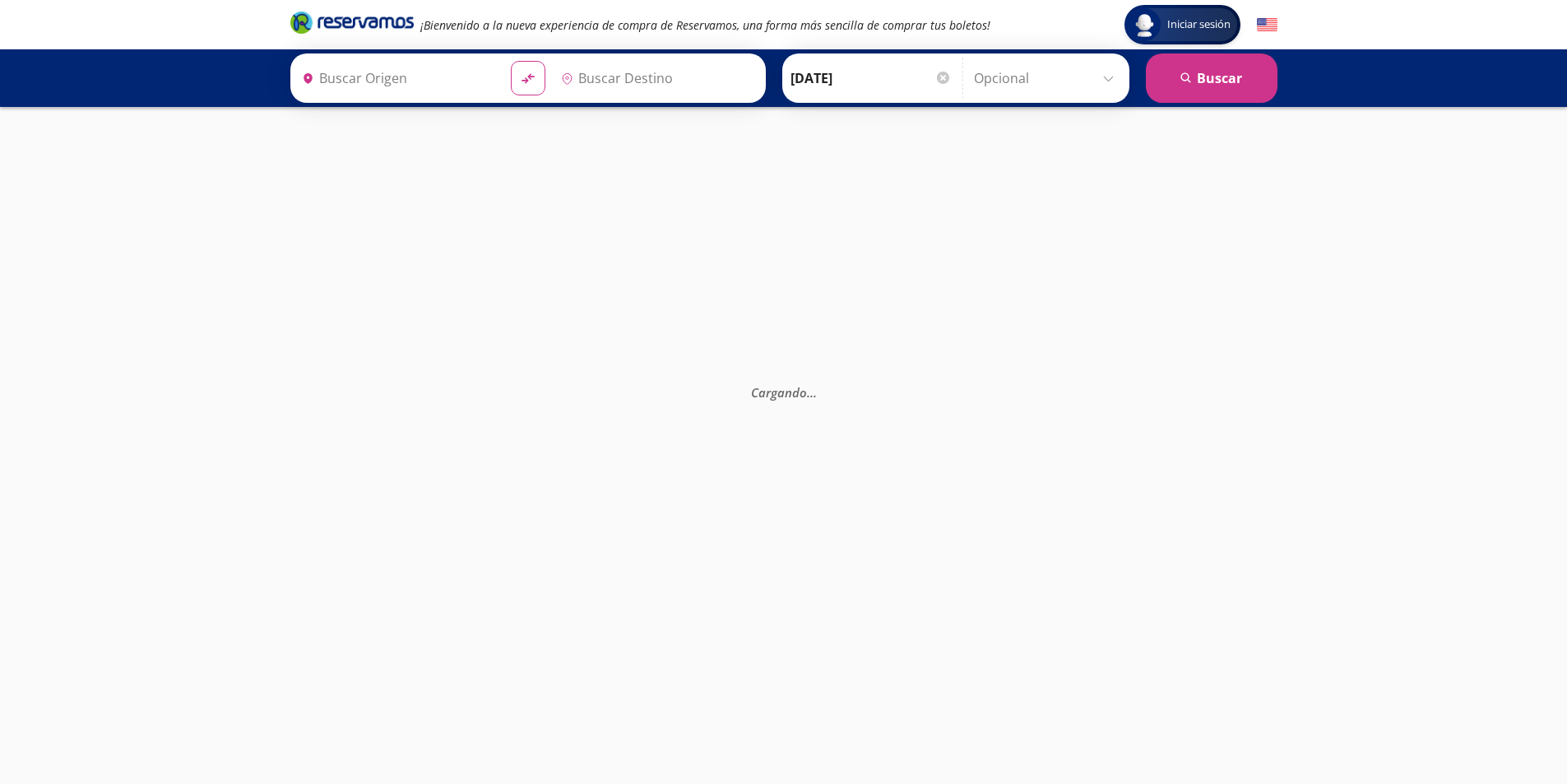
type input "Central Uruapan, [GEOGRAPHIC_DATA]"
type input "Central de Autobuses, [GEOGRAPHIC_DATA]"
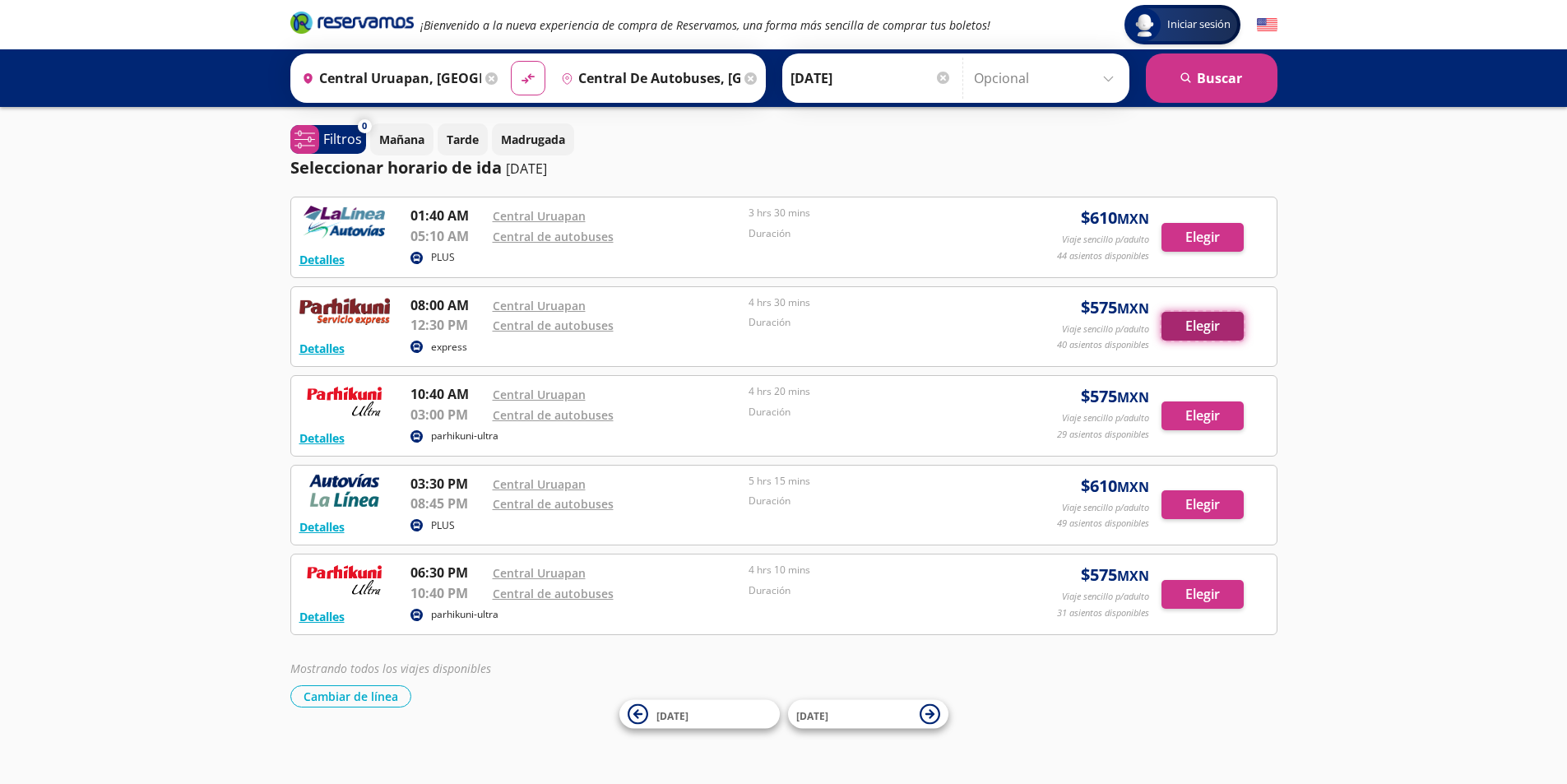
click at [1227, 326] on button "Elegir" at bounding box center [1202, 326] width 82 height 29
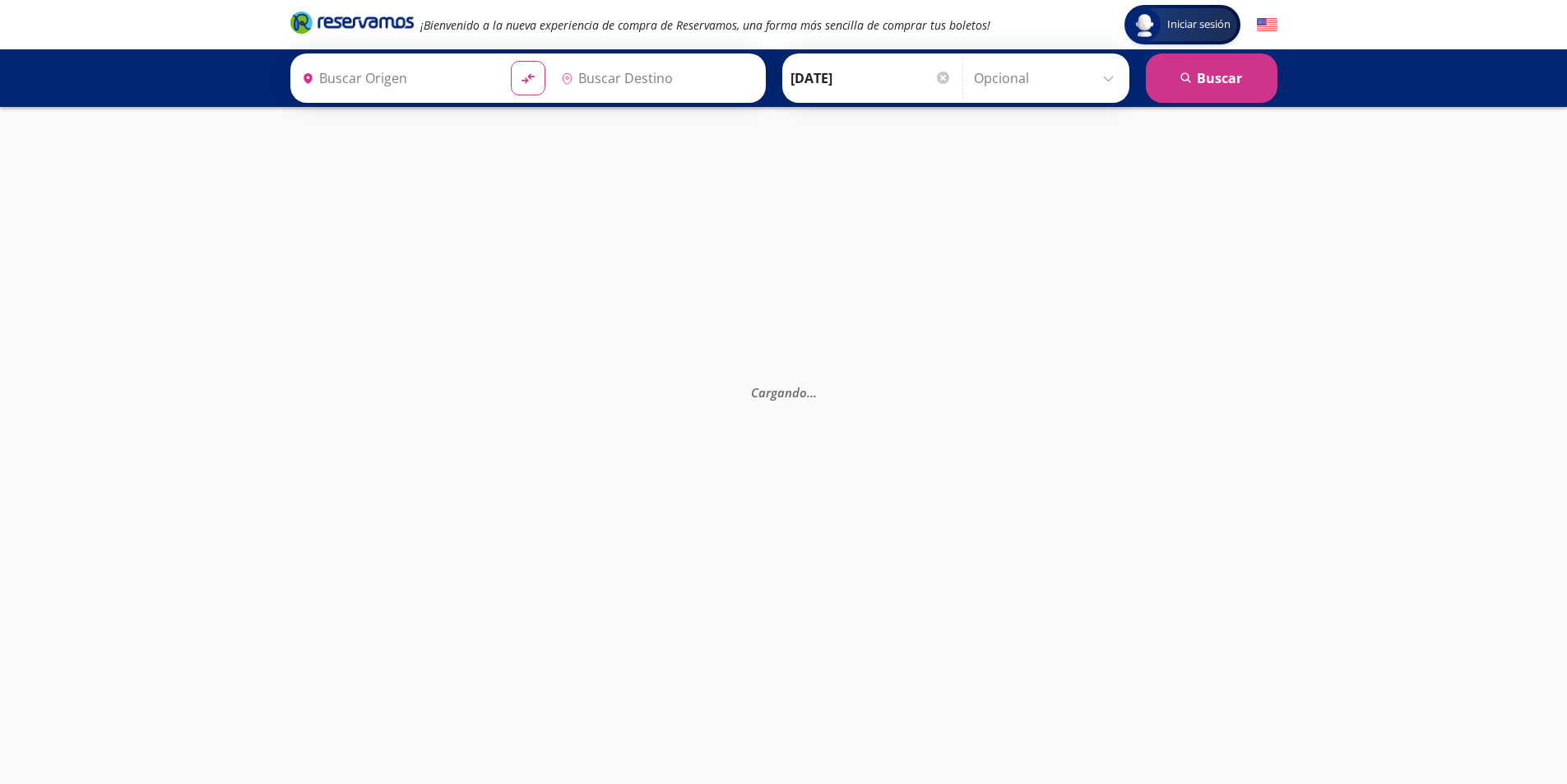
type input "Central de Autobuses, [GEOGRAPHIC_DATA]"
type input "Central Uruapan, [GEOGRAPHIC_DATA]"
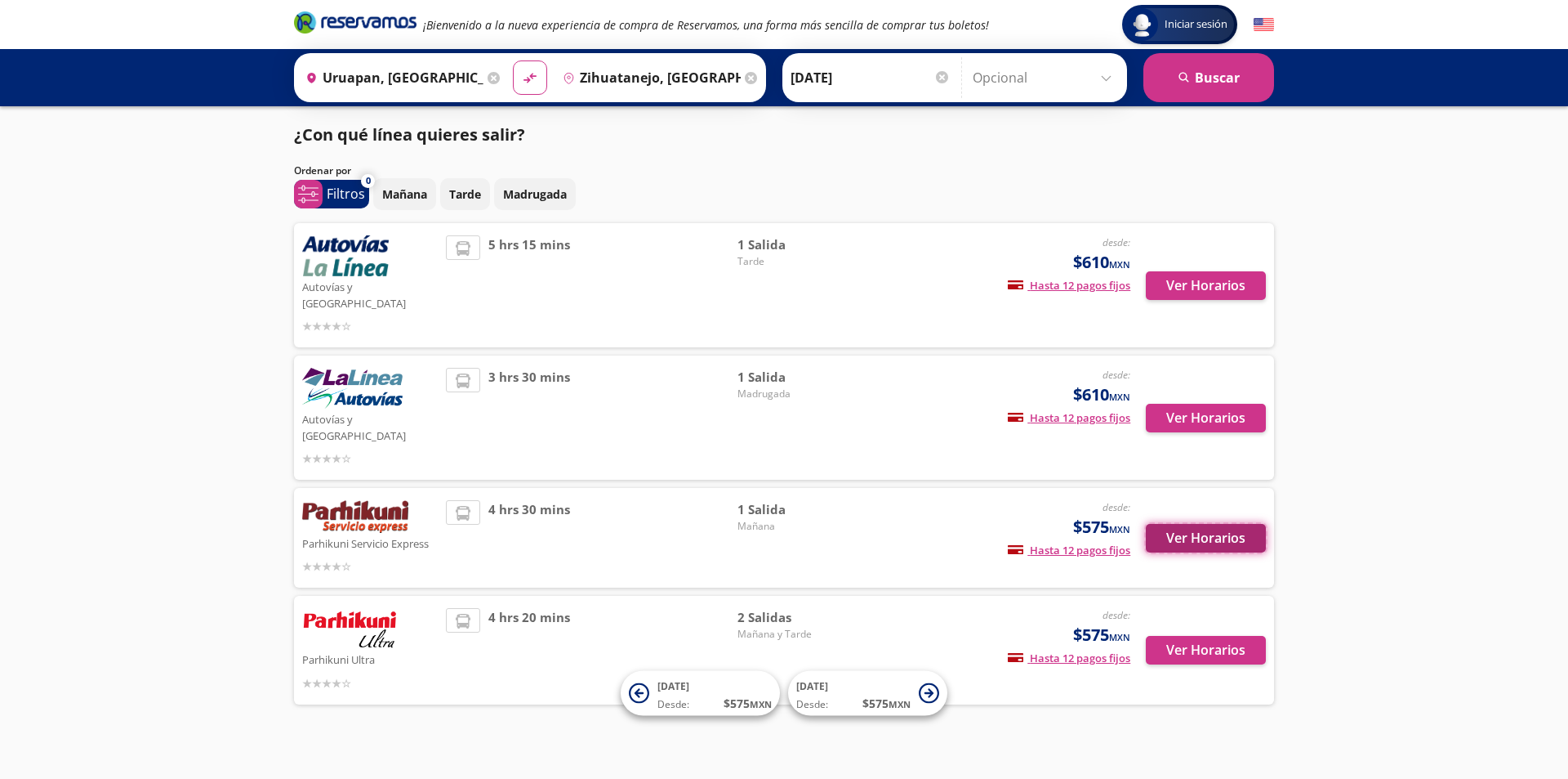
click at [1211, 524] on button "Ver Horarios" at bounding box center [1205, 538] width 120 height 29
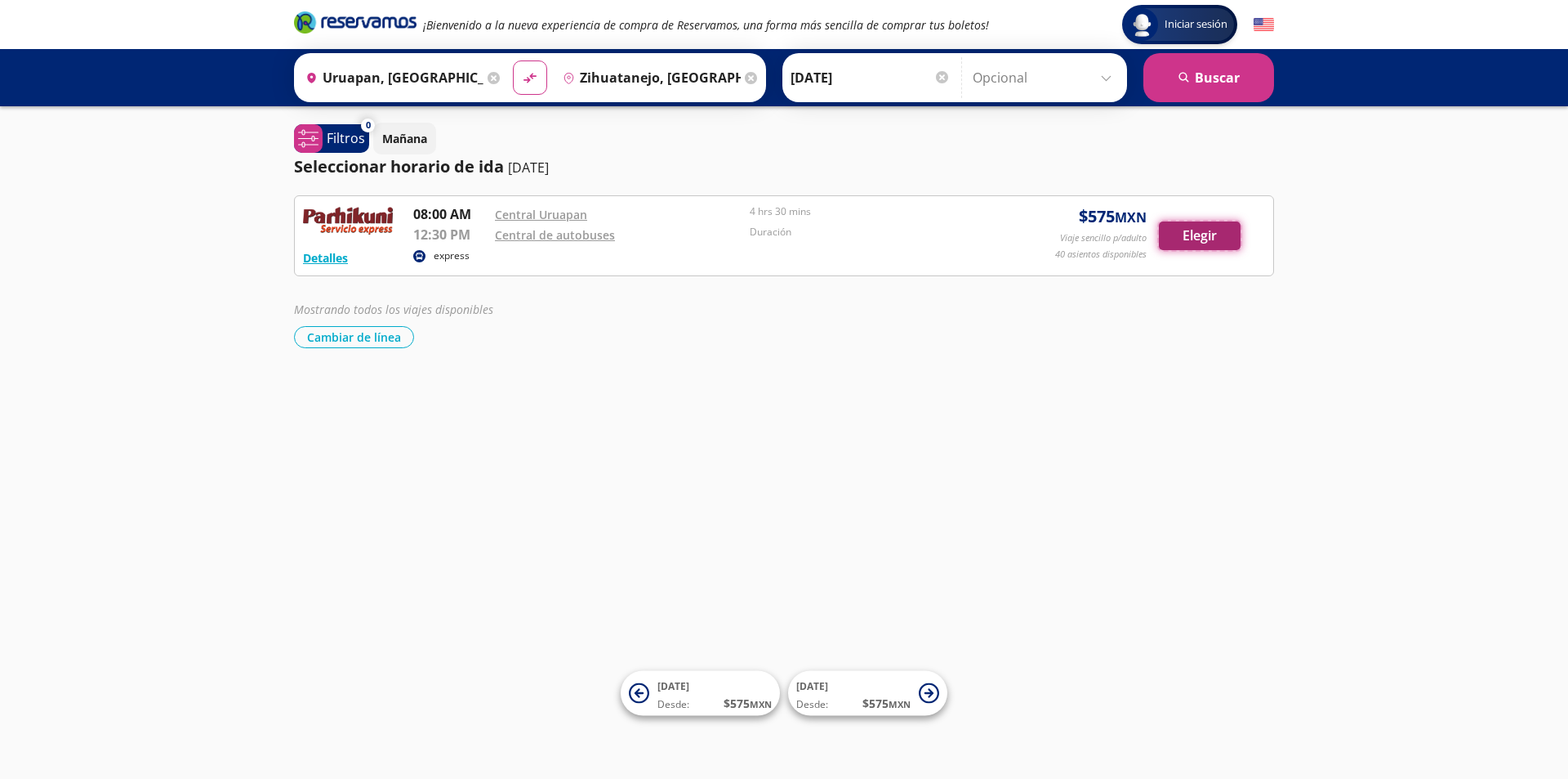
click at [1194, 241] on button "Elegir" at bounding box center [1199, 235] width 82 height 29
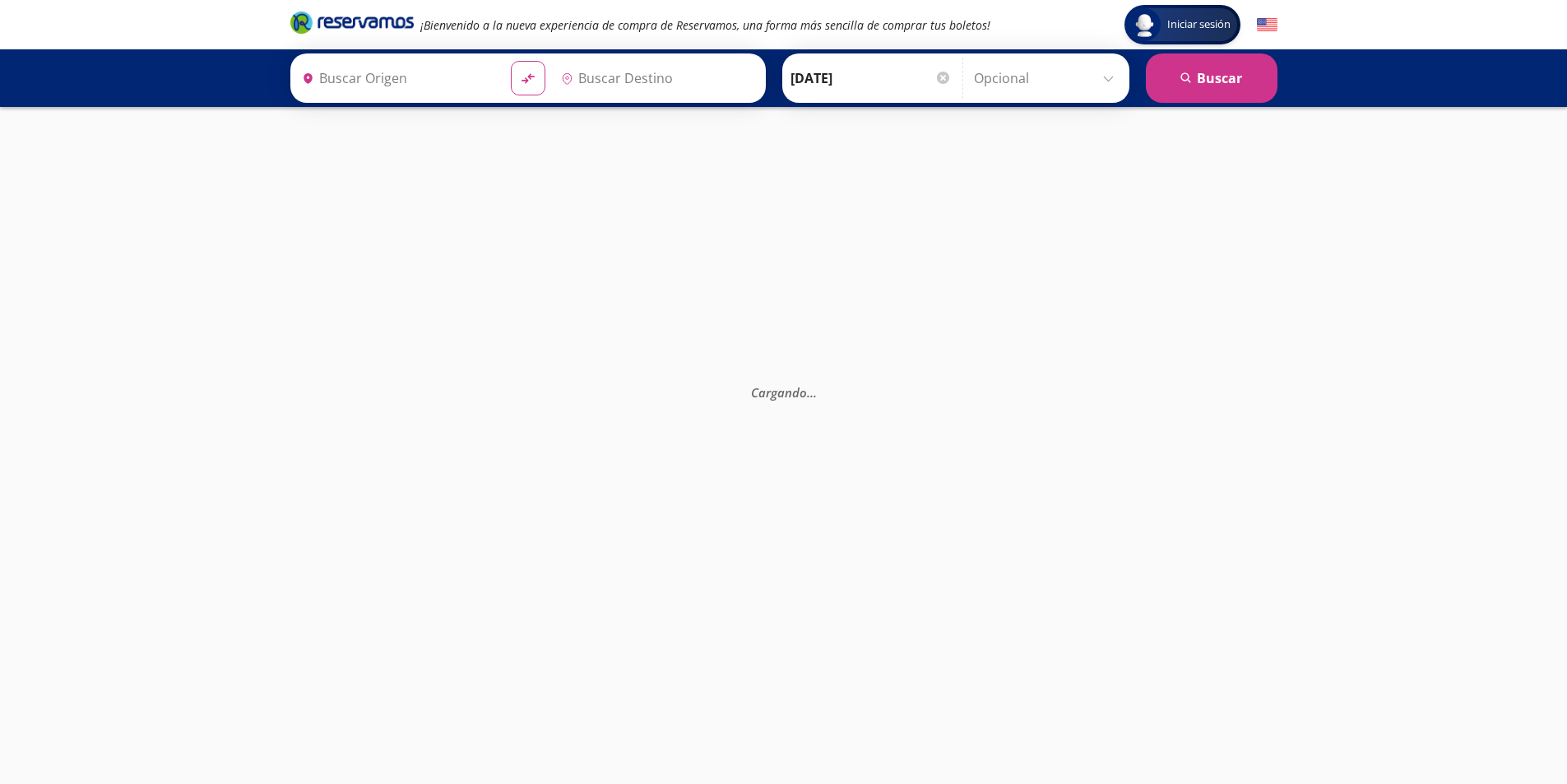
type input "Central de Autobuses, [GEOGRAPHIC_DATA]"
type input "Central Uruapan, [GEOGRAPHIC_DATA]"
